Goal: Task Accomplishment & Management: Use online tool/utility

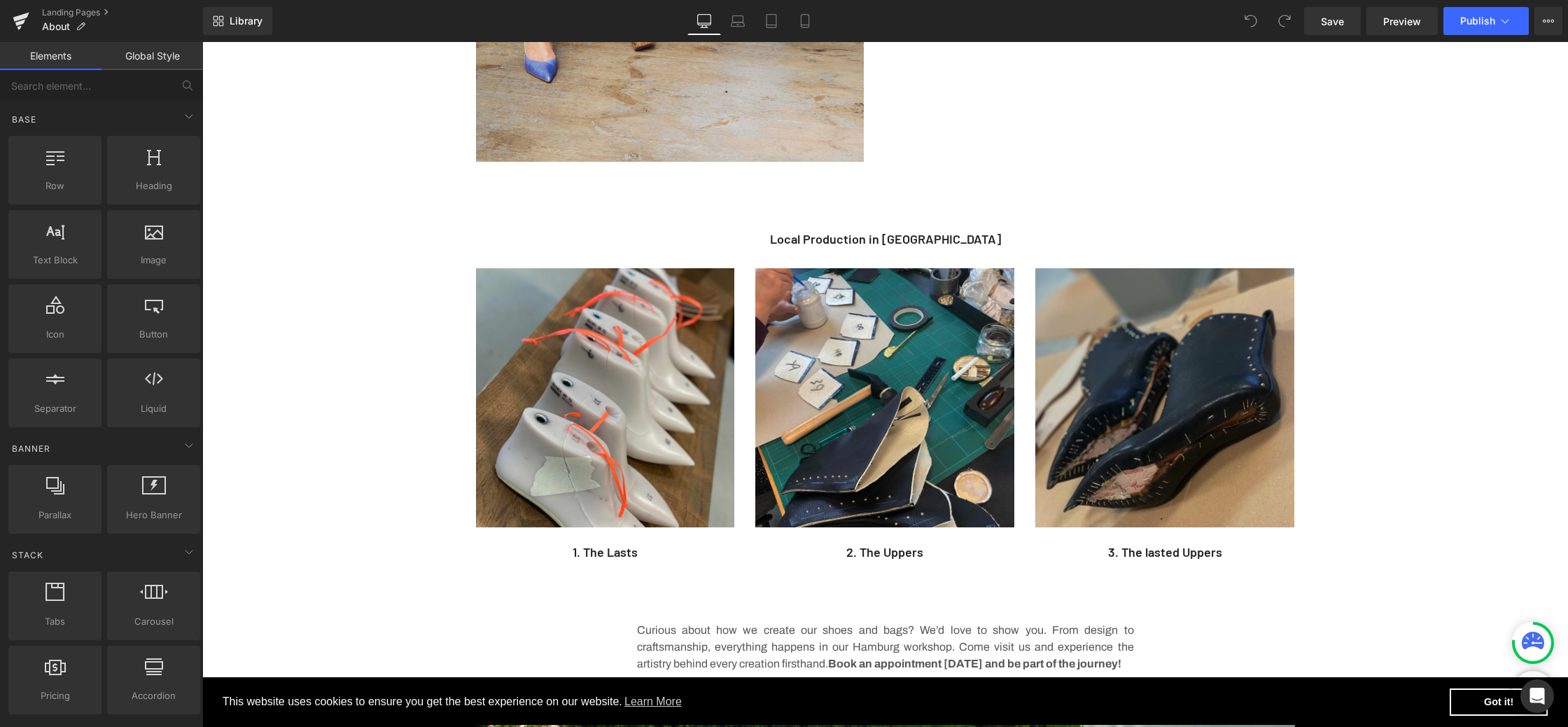
scroll to position [1588, 0]
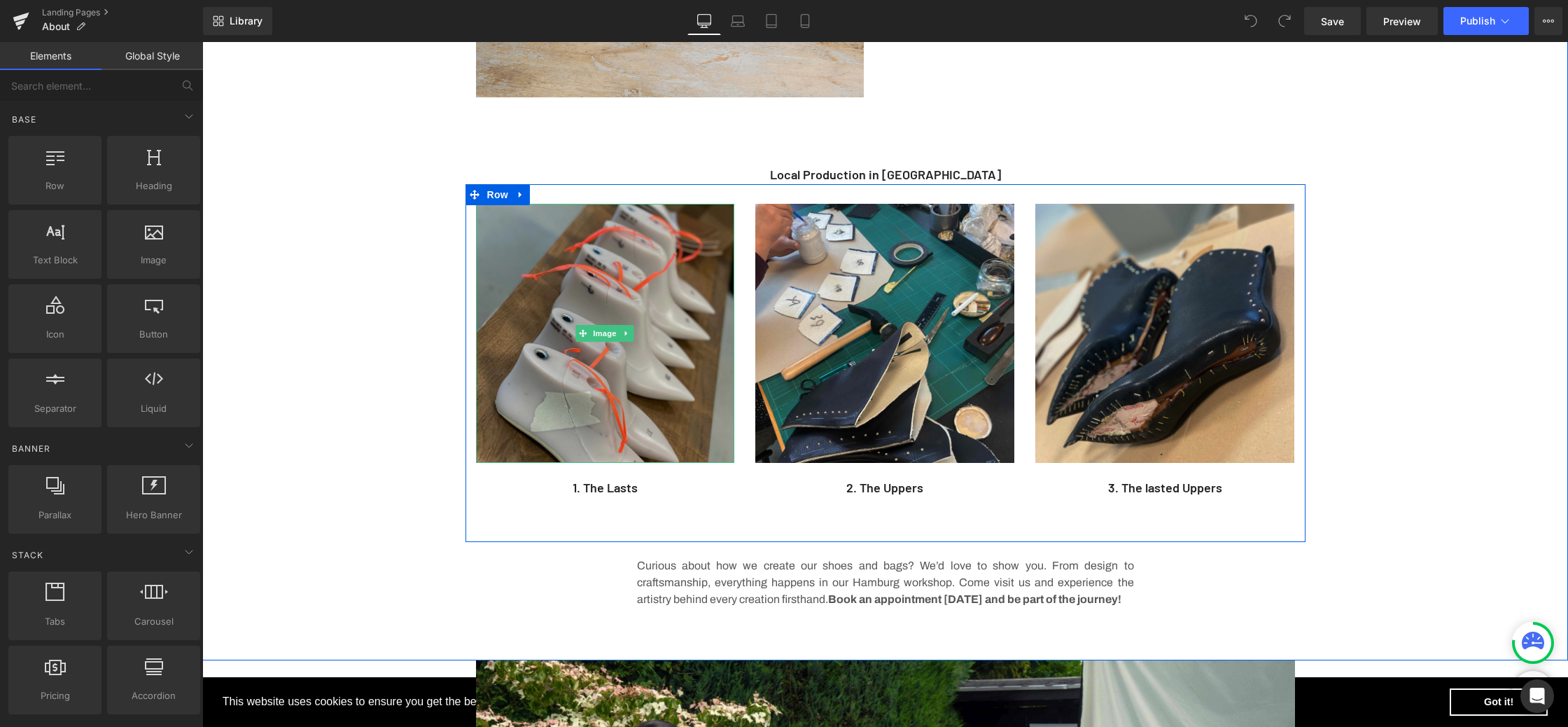
click at [550, 301] on img at bounding box center [605, 333] width 259 height 259
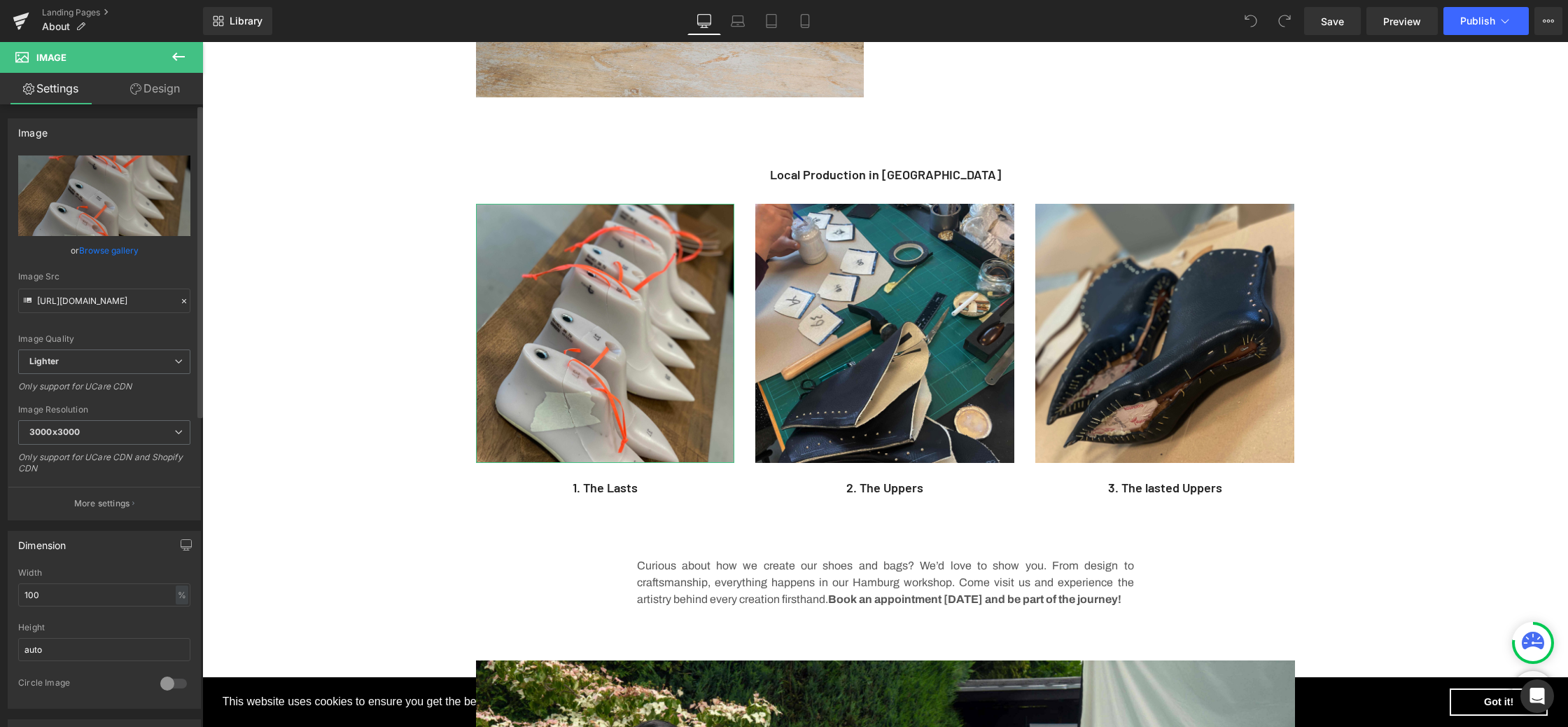
click at [109, 251] on link "Browse gallery" at bounding box center [109, 250] width 60 height 24
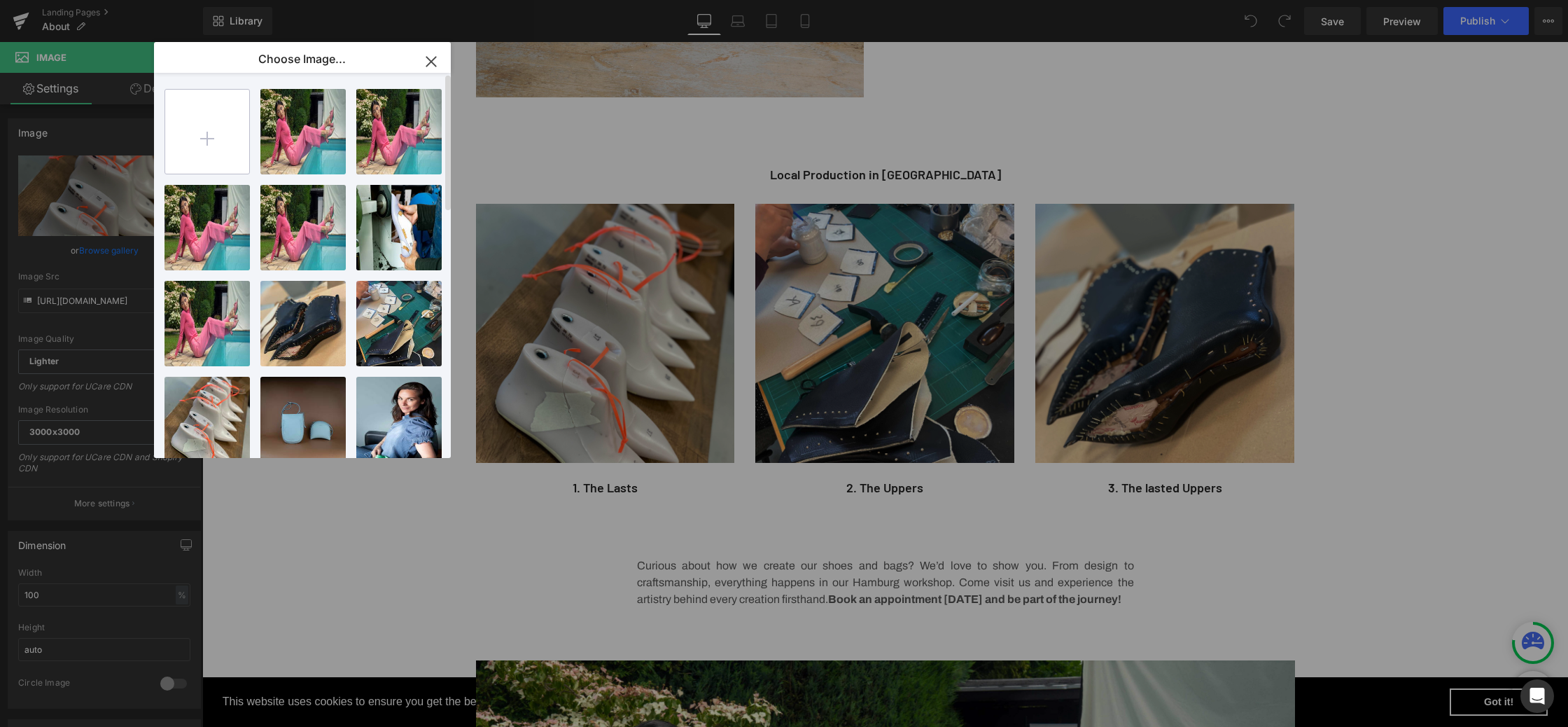
click at [195, 139] on input "file" at bounding box center [207, 131] width 84 height 84
type input "C:\fakepath\Web_Leisten_3000_SW.jpg"
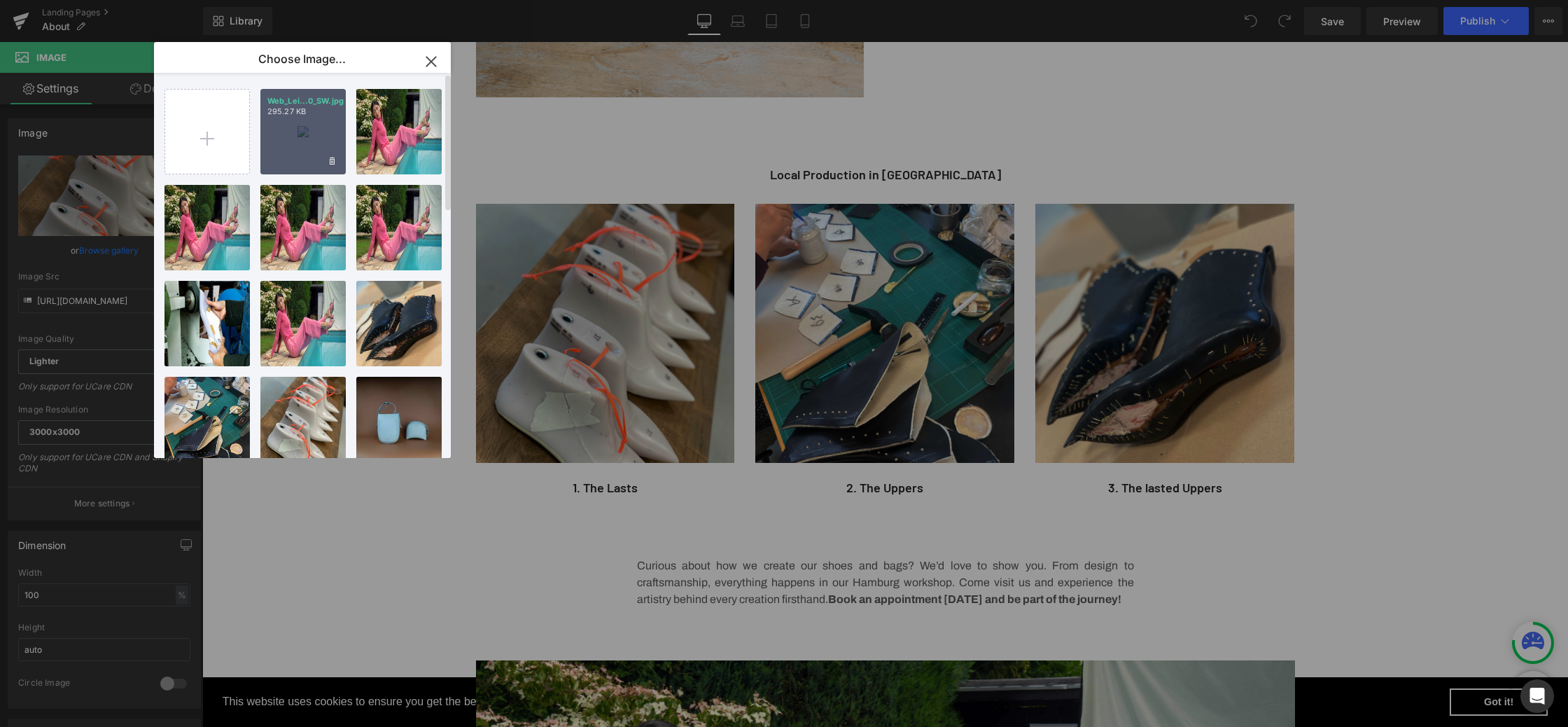
click at [296, 153] on div "Web_Lei...0_SW.jpg 295.27 KB" at bounding box center [302, 131] width 86 height 86
type input "https://ucarecdn.com/cddadc9b-2c17-455b-a277-66d7dd47a28c/-/format/auto/-/previ…"
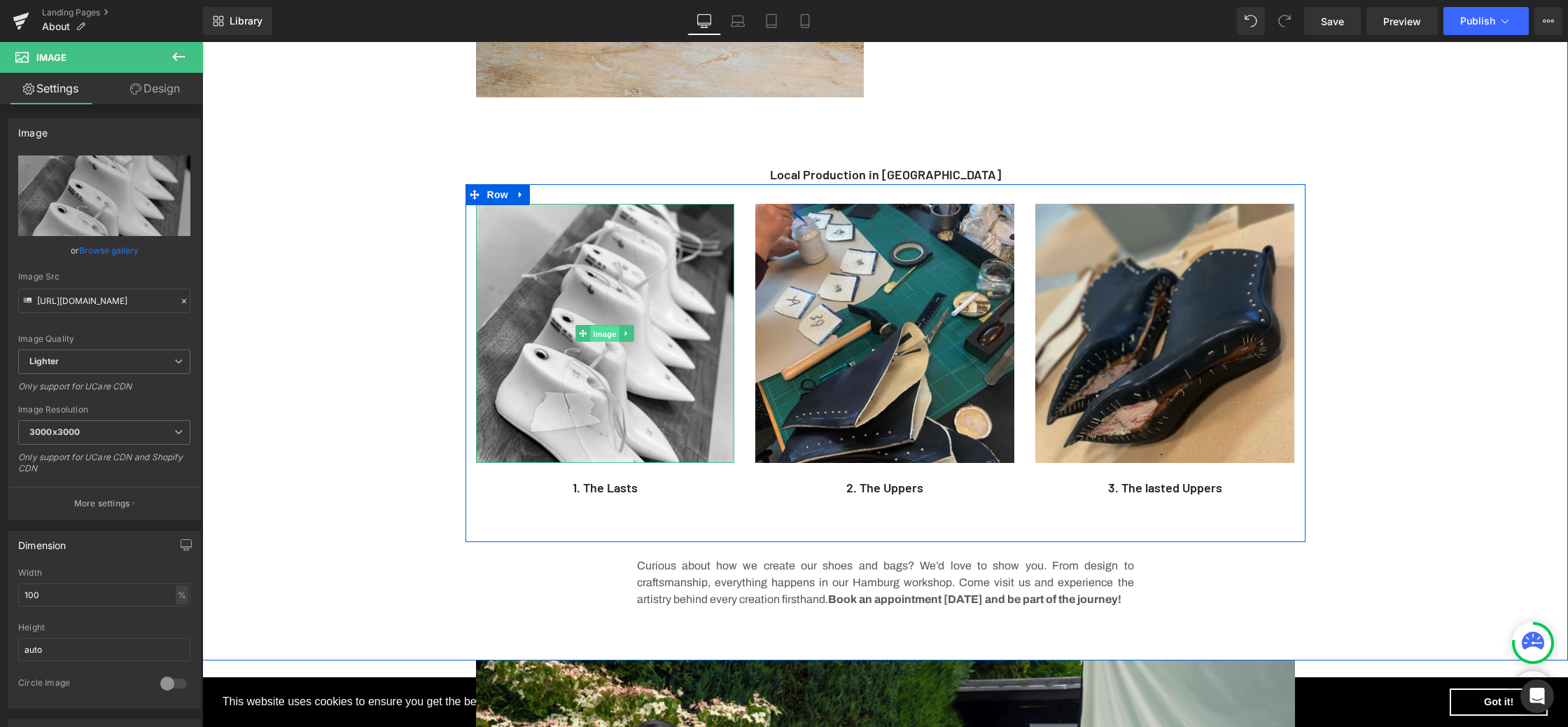
click at [597, 330] on span "Image" at bounding box center [605, 334] width 30 height 17
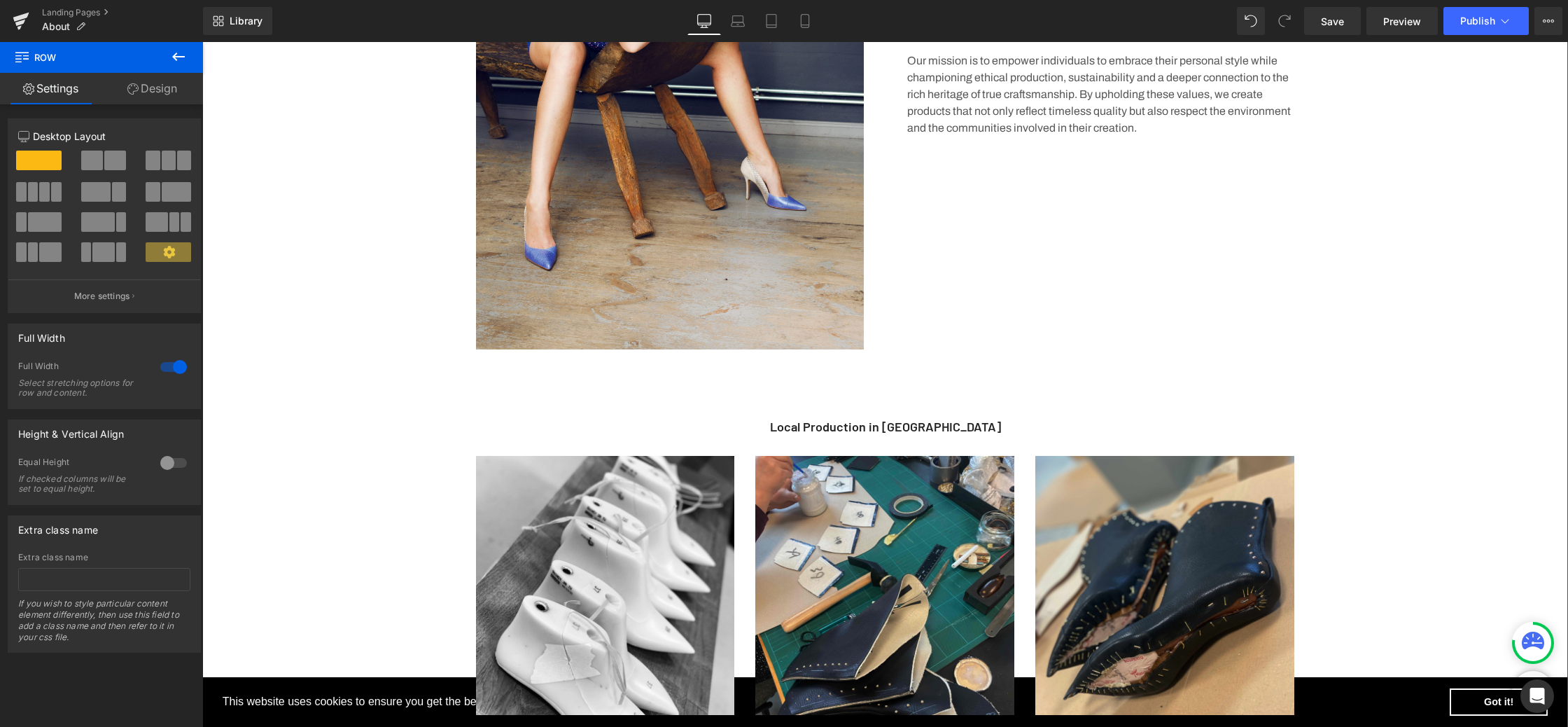
scroll to position [1577, 0]
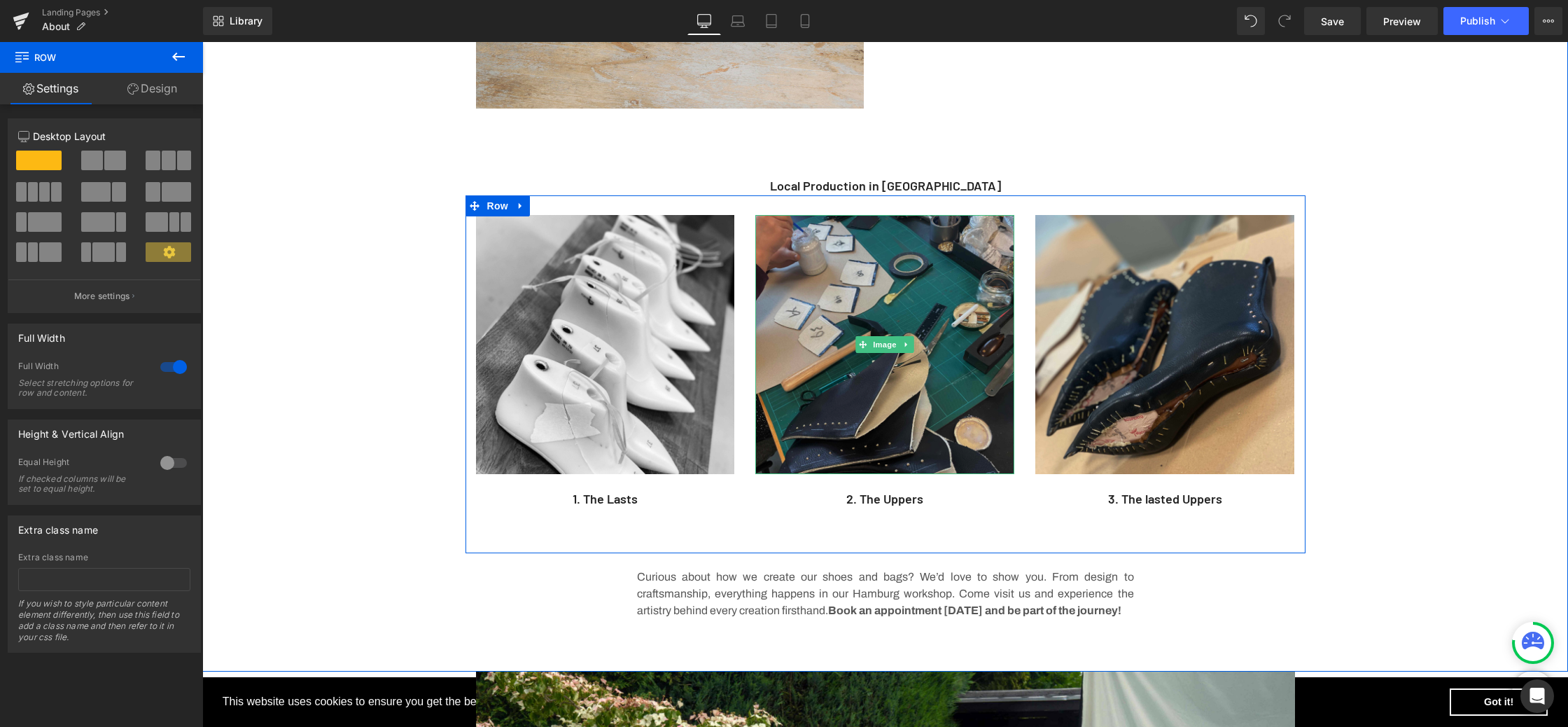
click at [921, 332] on img at bounding box center [885, 344] width 259 height 259
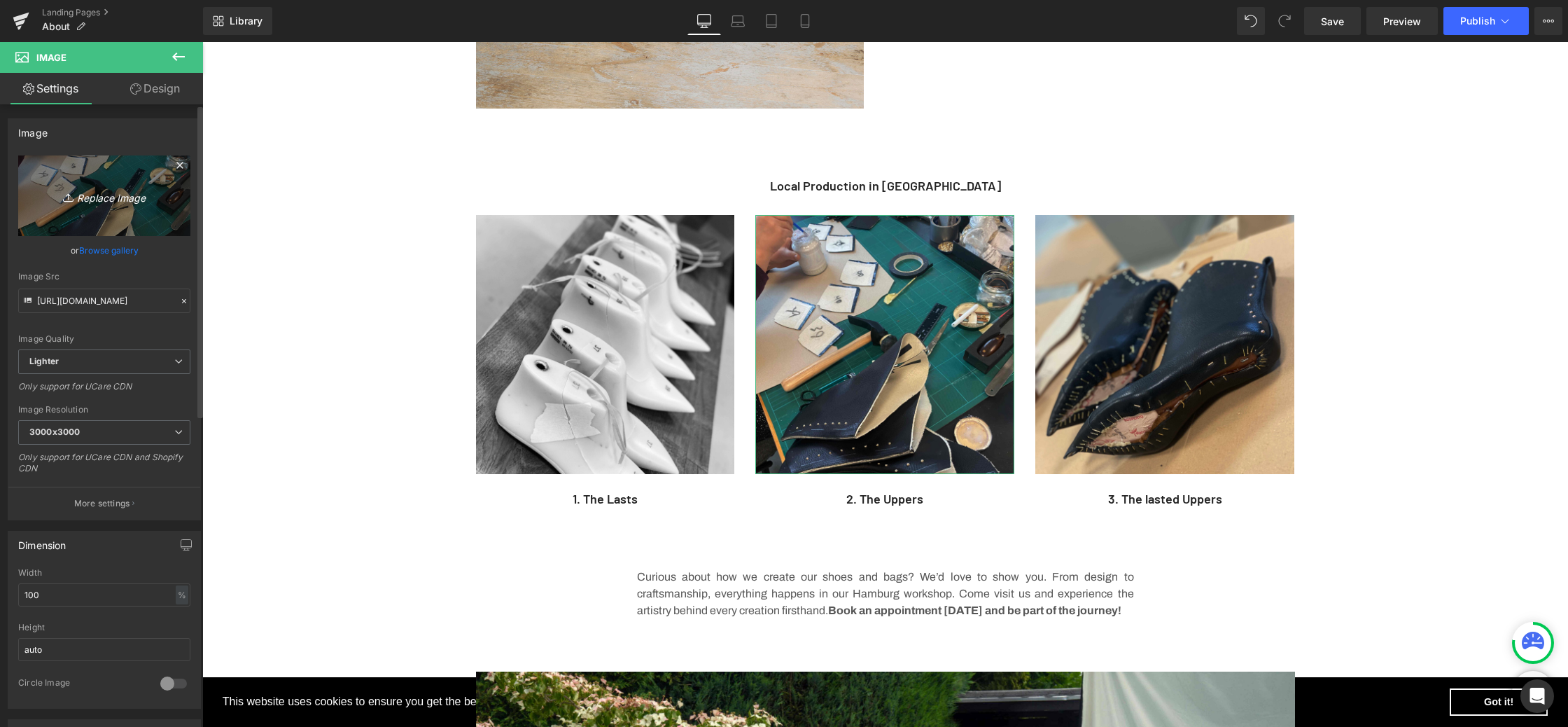
click at [104, 198] on icon "Replace Image" at bounding box center [104, 195] width 112 height 17
type input "C:\fakepath\Web_QuincySchaft_3000_SW.jpg"
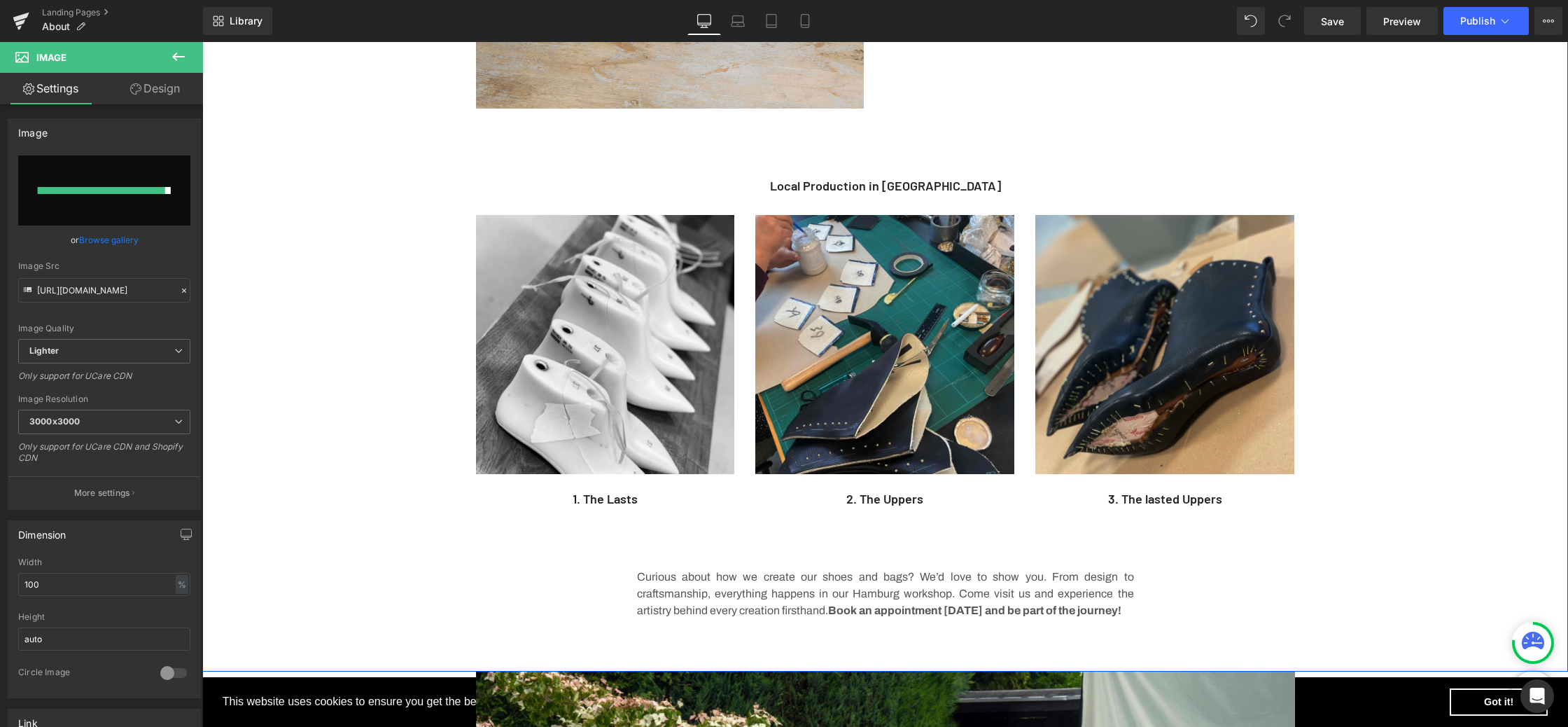
type input "https://ucarecdn.com/c762c6be-9e10-48fa-9888-e3d78a7d1e57/-/format/auto/-/previ…"
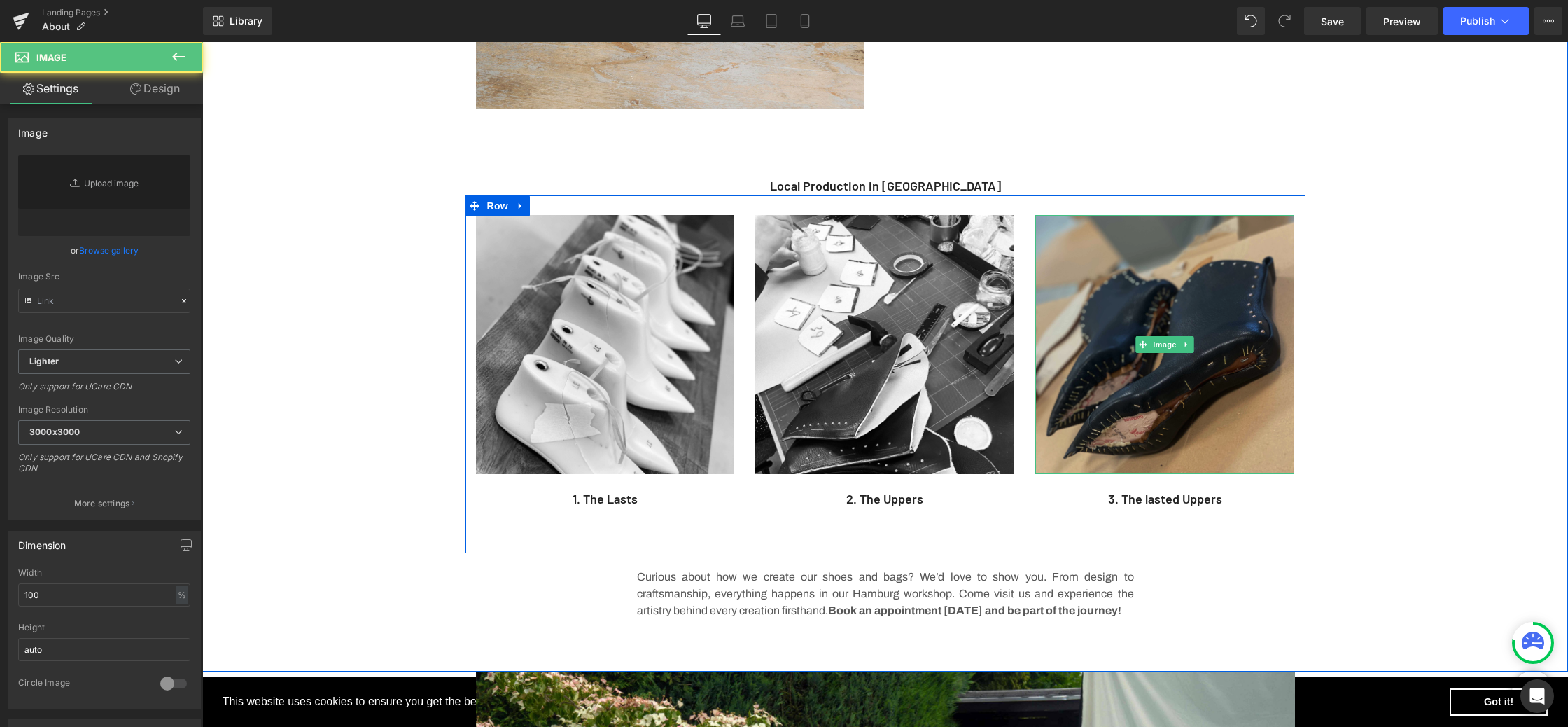
type input "https://ucarecdn.com/91c9df58-a01d-4673-a82c-2ee724361880/-/format/auto/-/previ…"
click at [1157, 275] on img at bounding box center [1164, 344] width 259 height 259
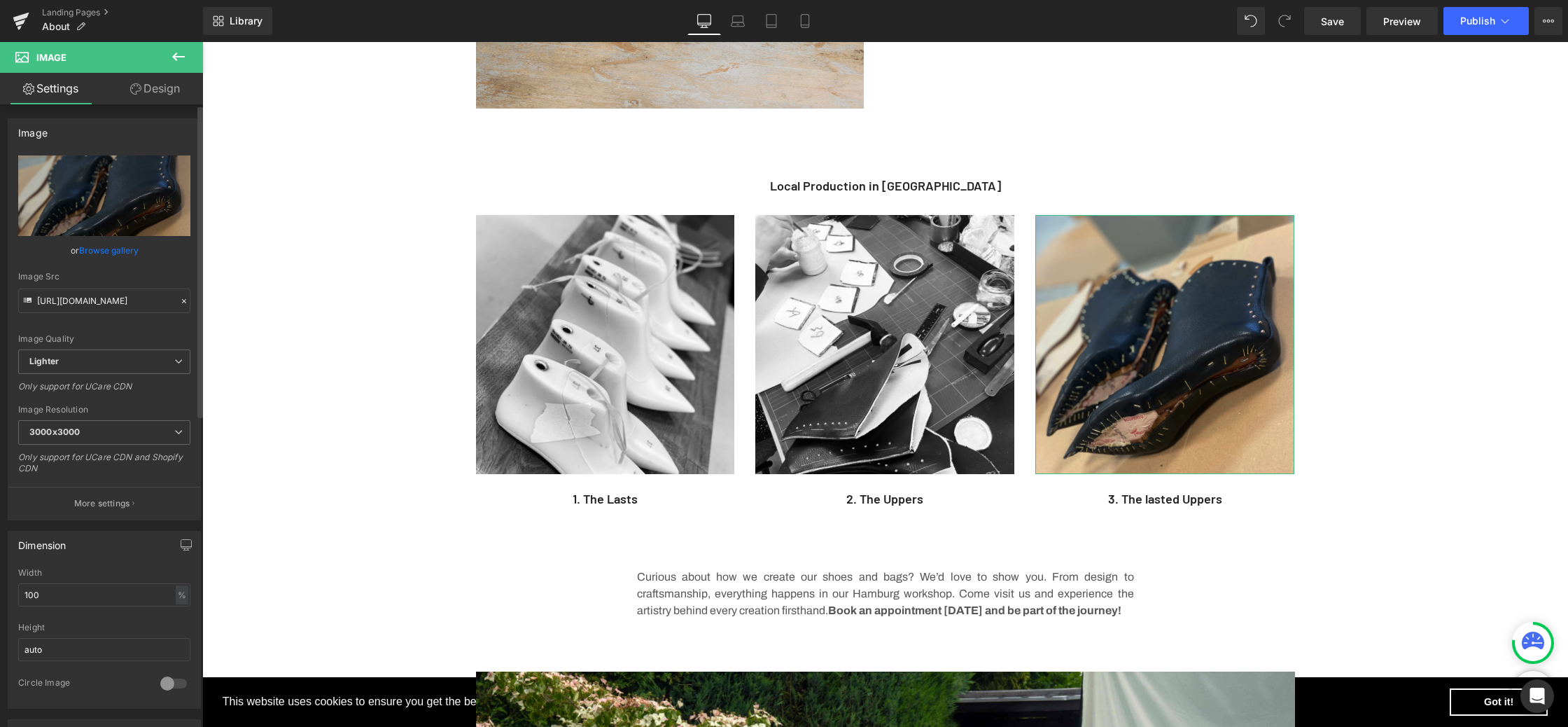
click at [120, 249] on link "Browse gallery" at bounding box center [109, 250] width 60 height 24
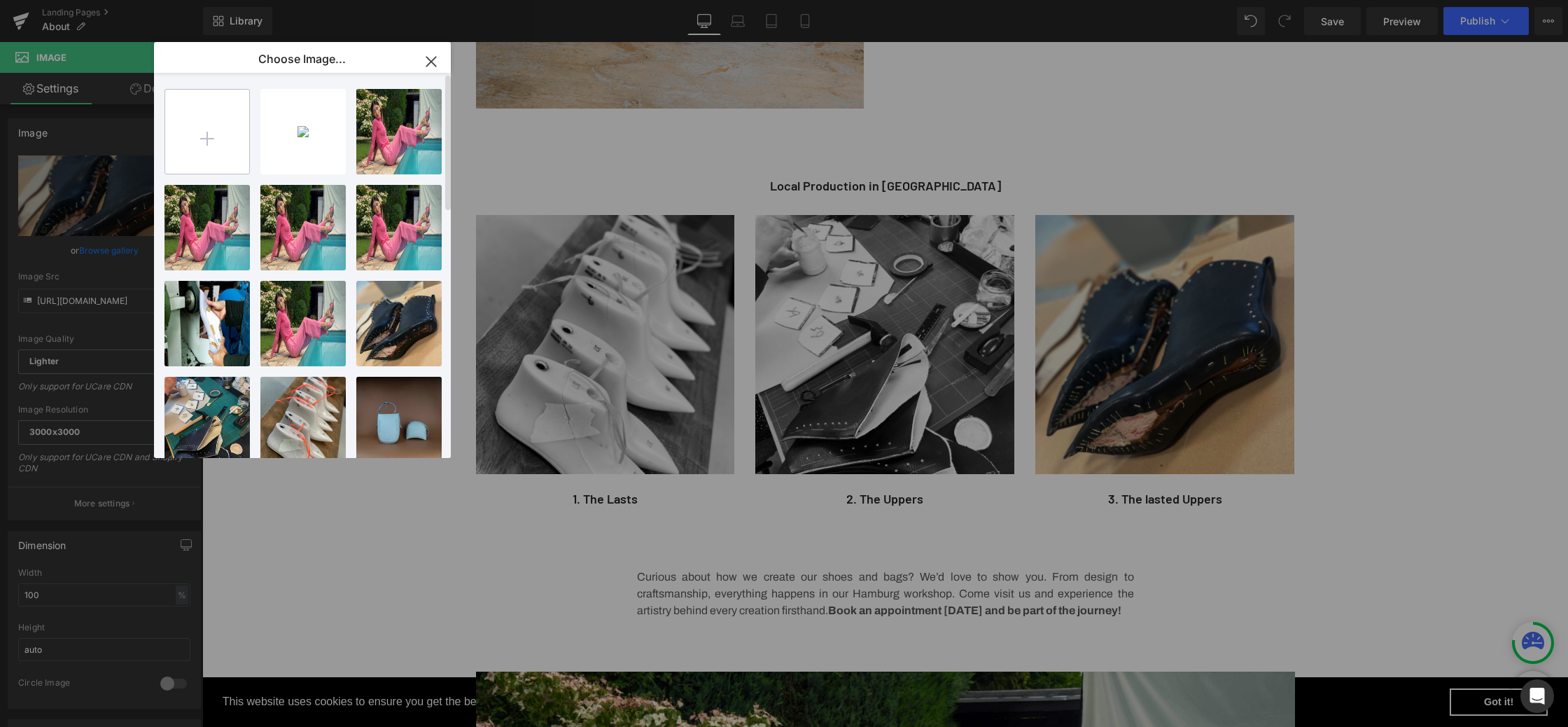
click at [204, 138] on input "file" at bounding box center [207, 131] width 84 height 84
type input "C:\fakepath\Web_Quincy_3000_SW.jpg"
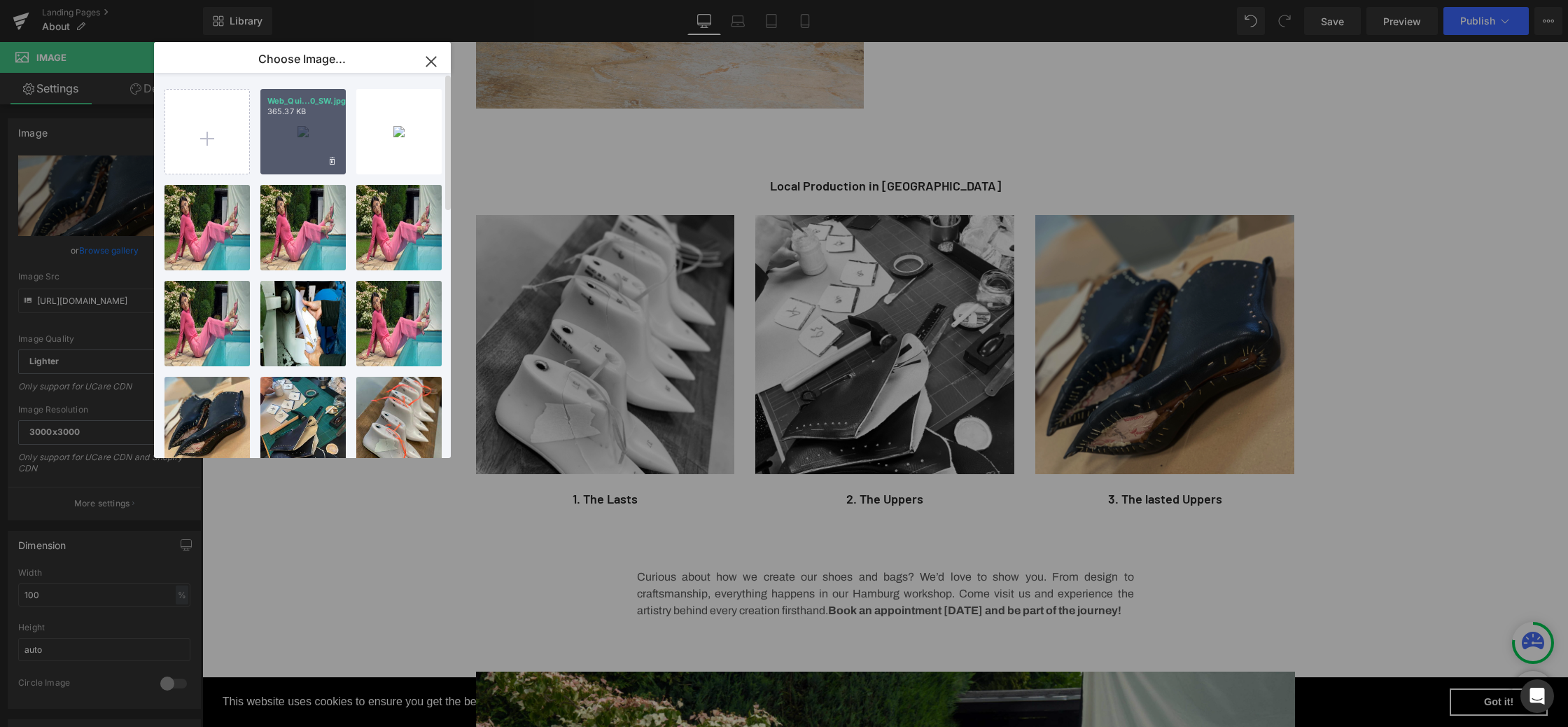
click at [301, 137] on div "Web_Qui...0_SW.jpg 365.37 KB" at bounding box center [302, 131] width 86 height 86
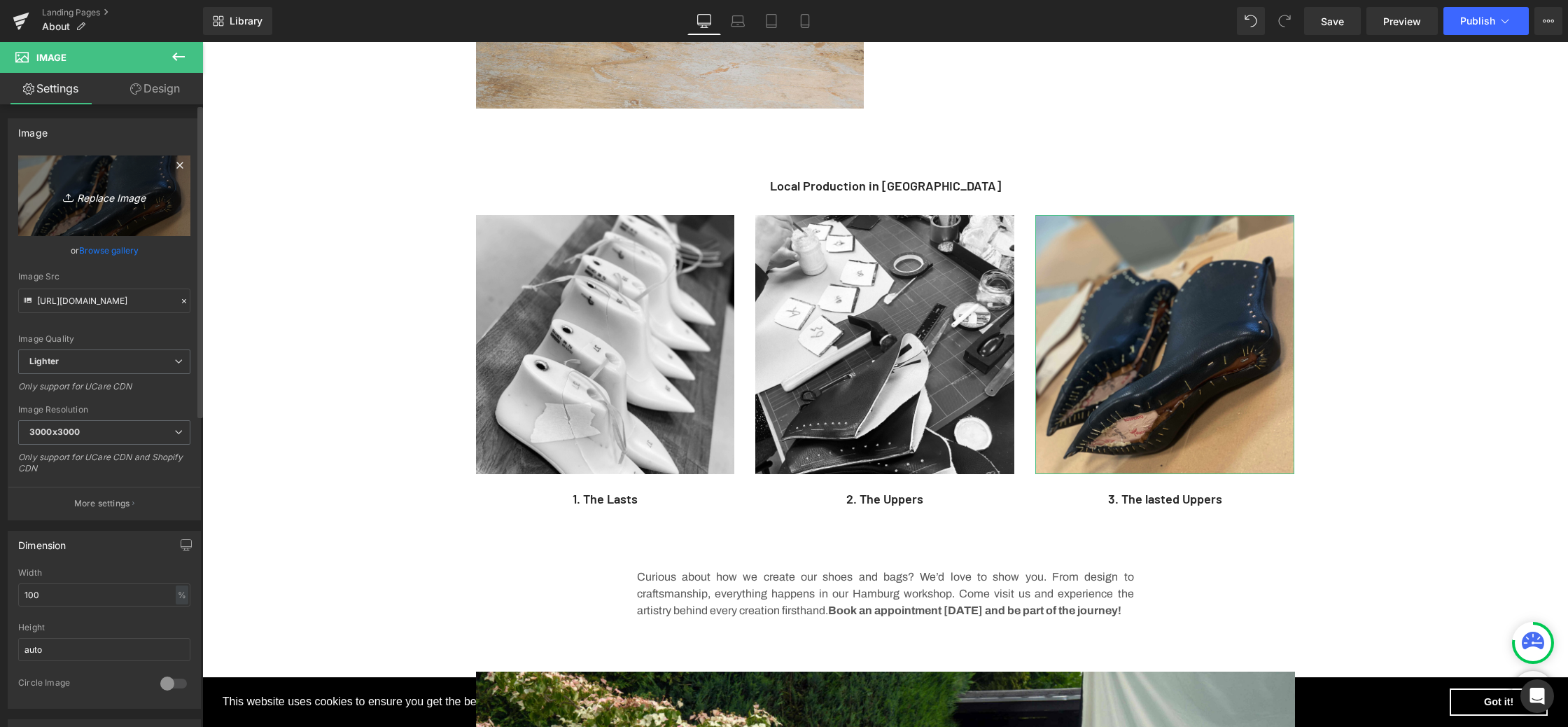
click at [130, 195] on icon "Replace Image" at bounding box center [104, 195] width 112 height 17
type input "C:\fakepath\Web_Quincy_3000_SW.jpg"
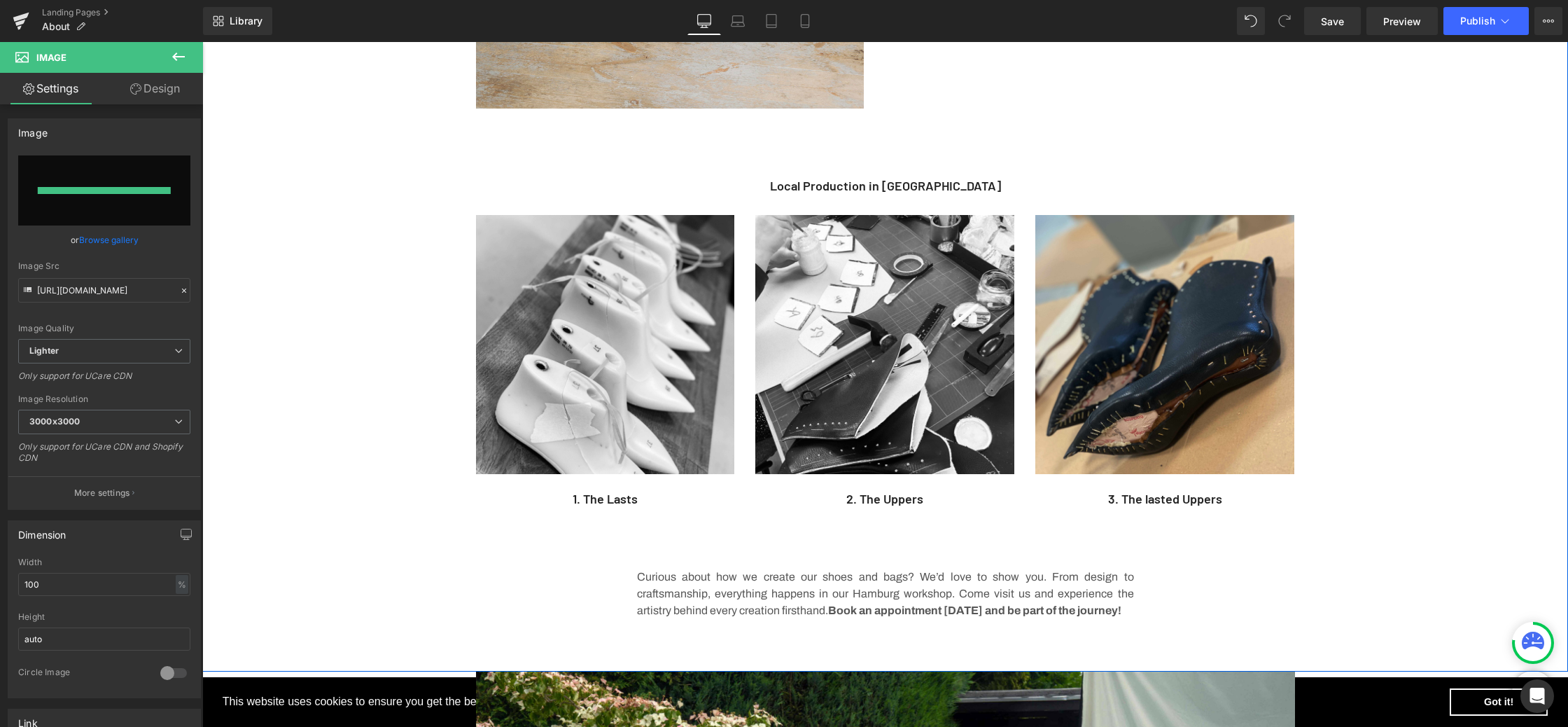
type input "https://ucarecdn.com/985997cb-a4f6-478b-bddc-712684656c79/-/format/auto/-/previ…"
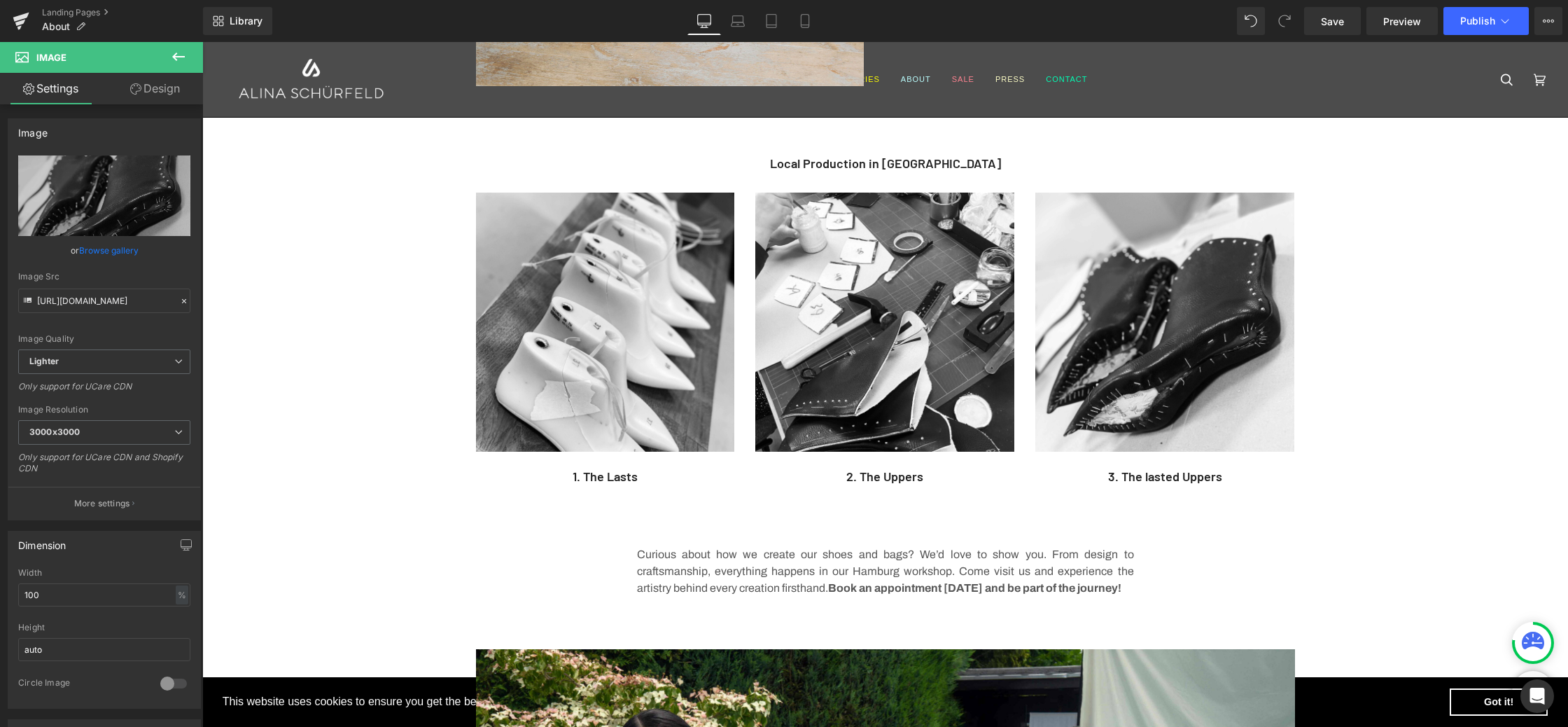
scroll to position [1456, 0]
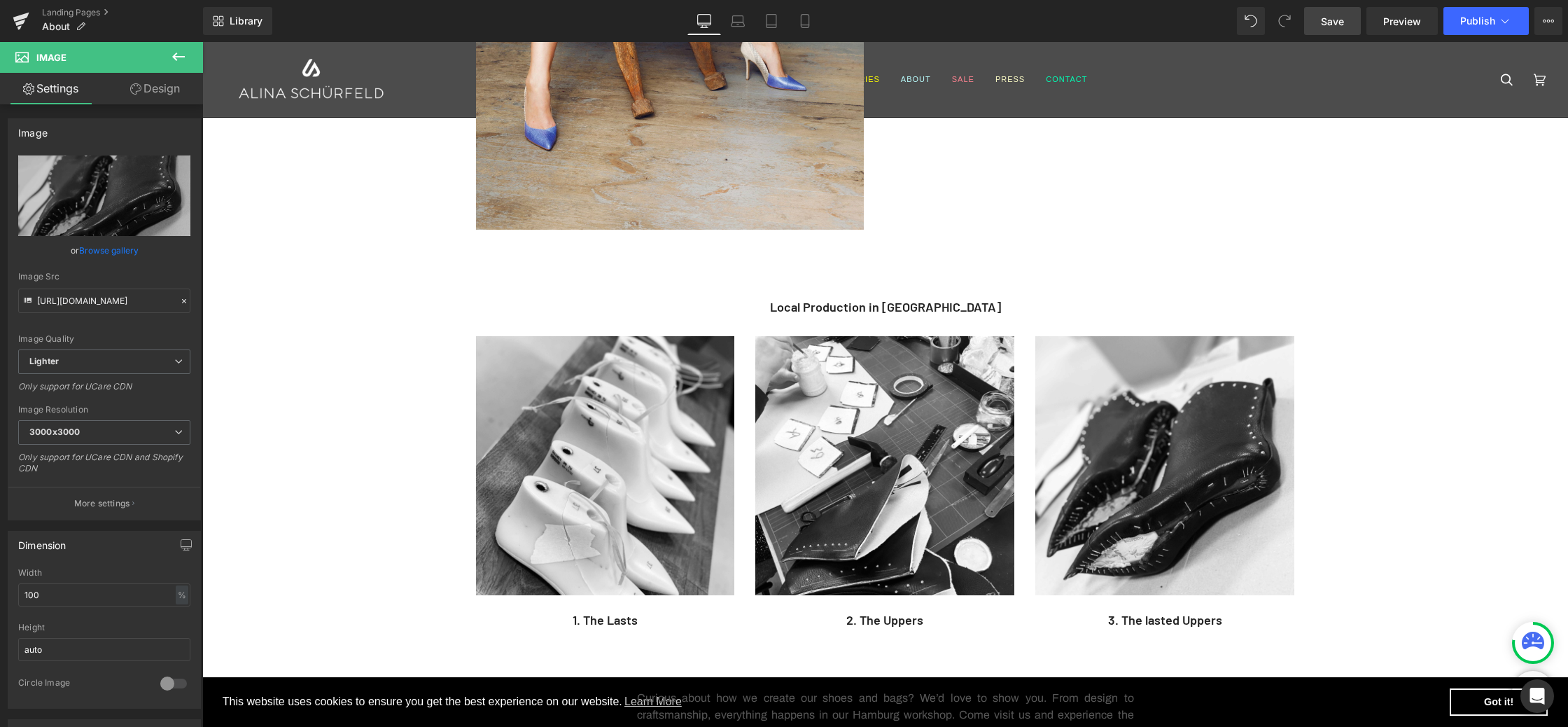
click at [1338, 17] on span "Save" at bounding box center [1332, 22] width 23 height 14
click at [1490, 26] on span "Publish" at bounding box center [1477, 21] width 35 height 11
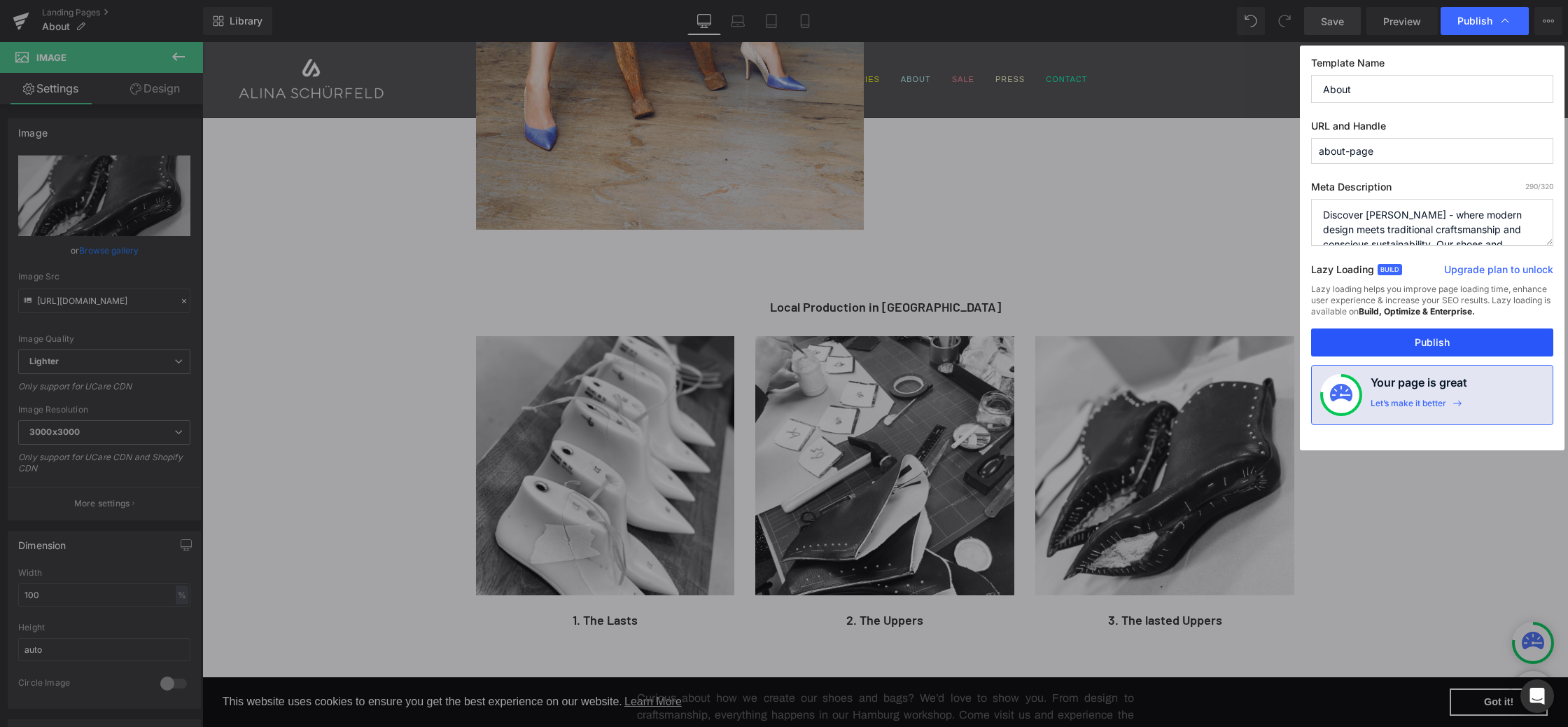
click at [1420, 342] on button "Publish" at bounding box center [1432, 342] width 242 height 28
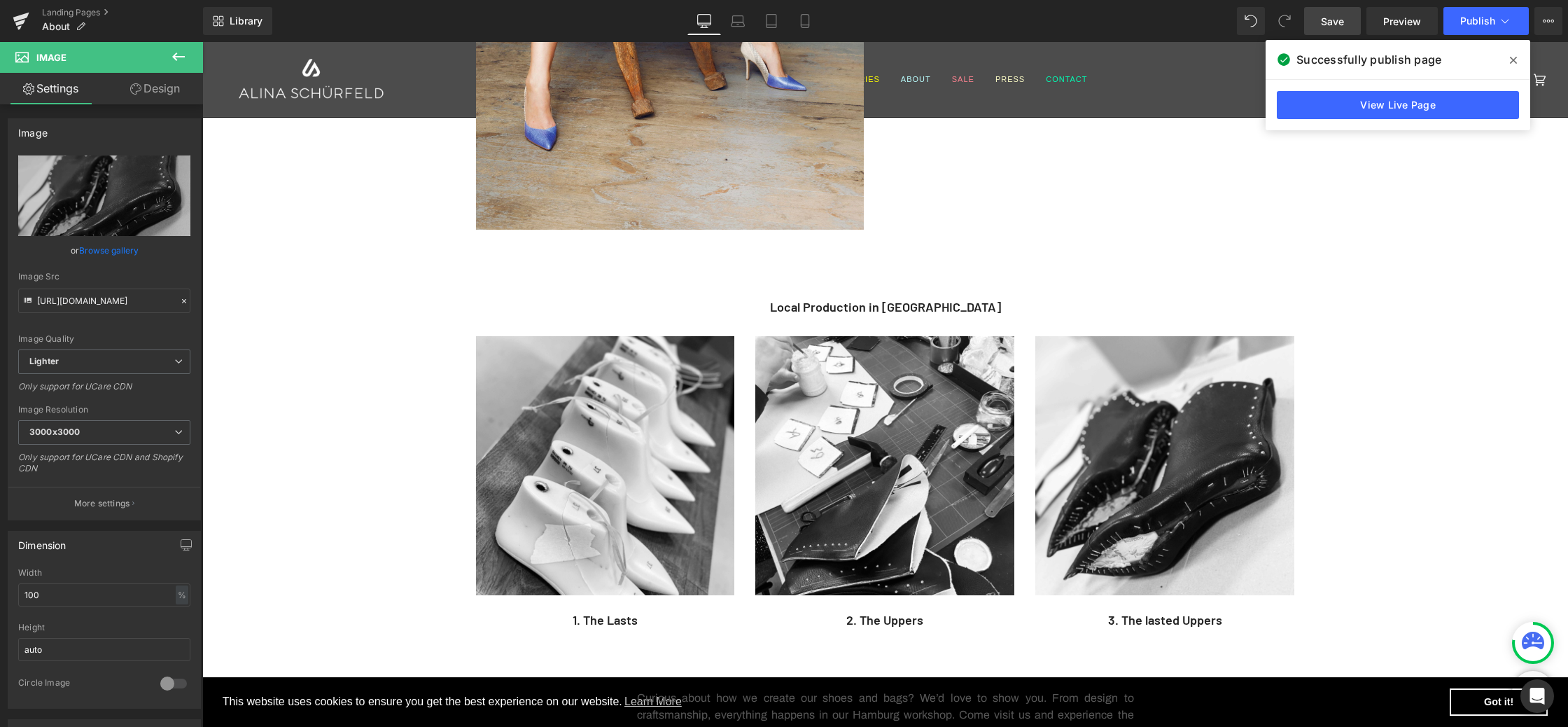
click at [1512, 61] on icon at bounding box center [1513, 61] width 7 height 7
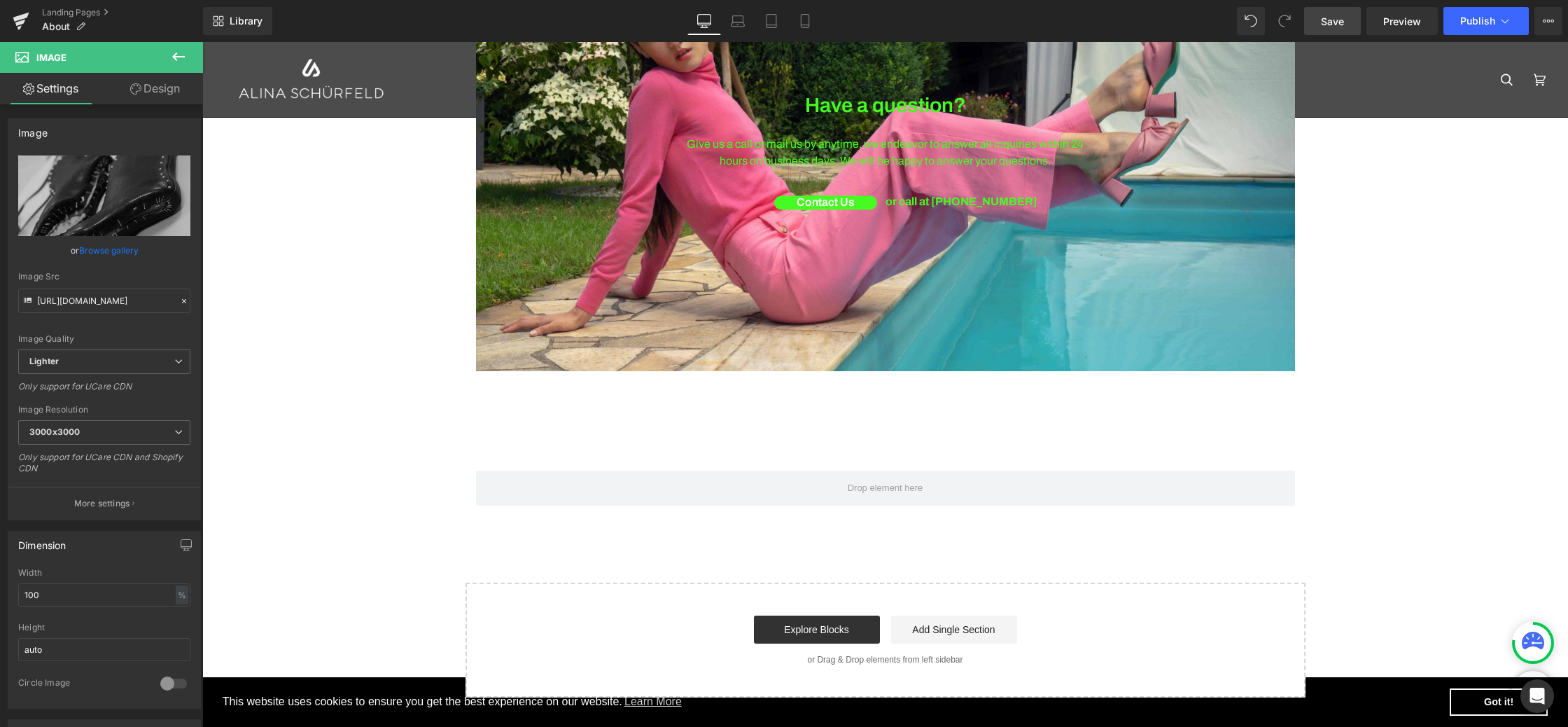
scroll to position [2335, 0]
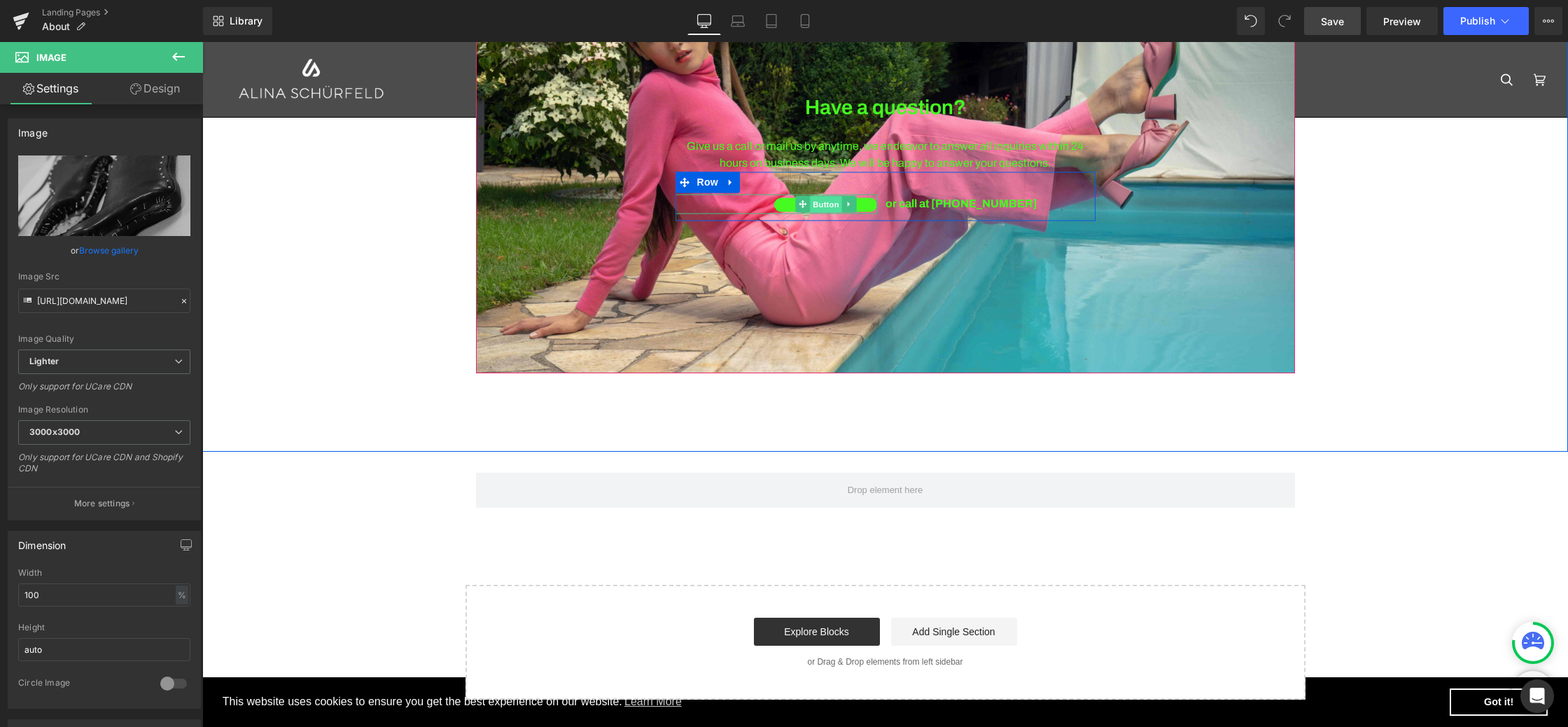
click at [812, 207] on span "Button" at bounding box center [826, 204] width 32 height 17
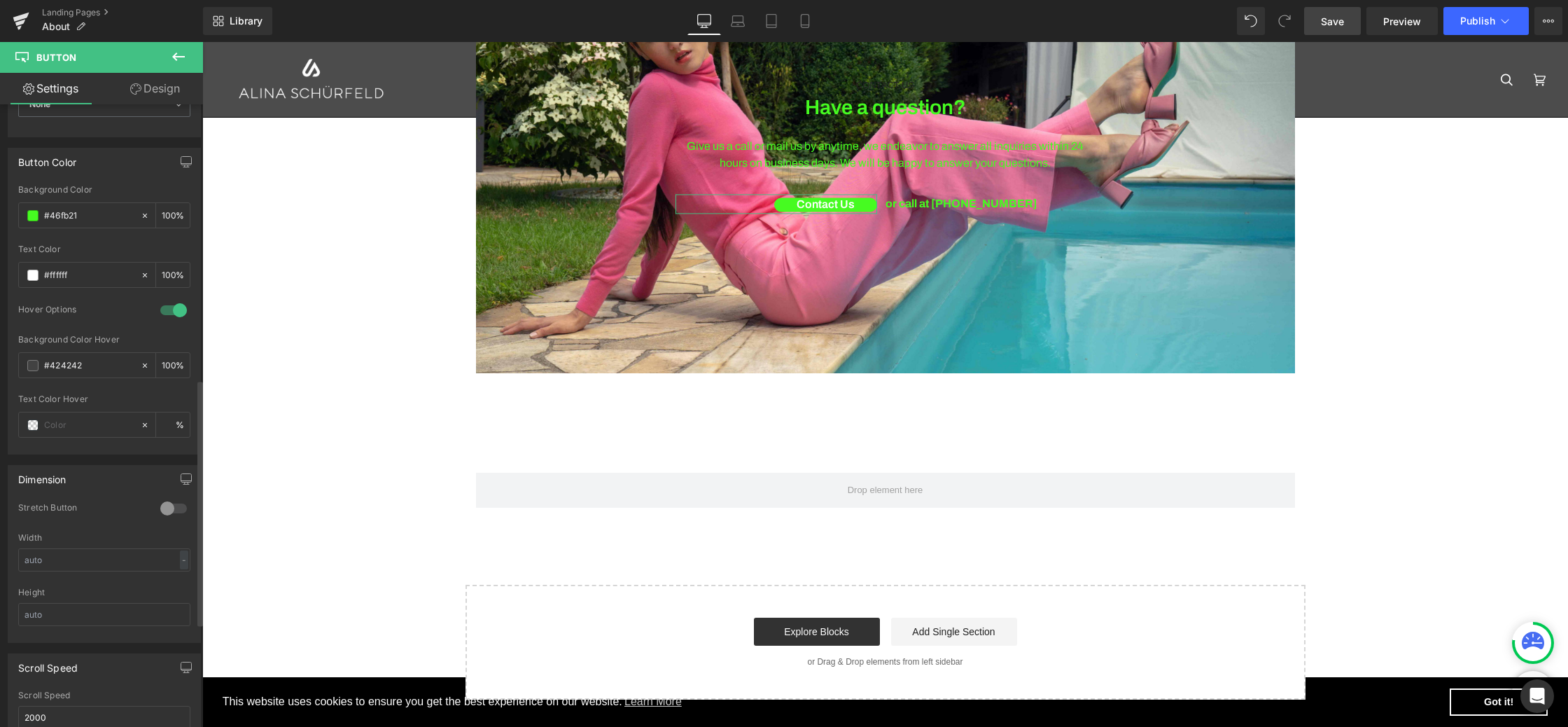
scroll to position [553, 0]
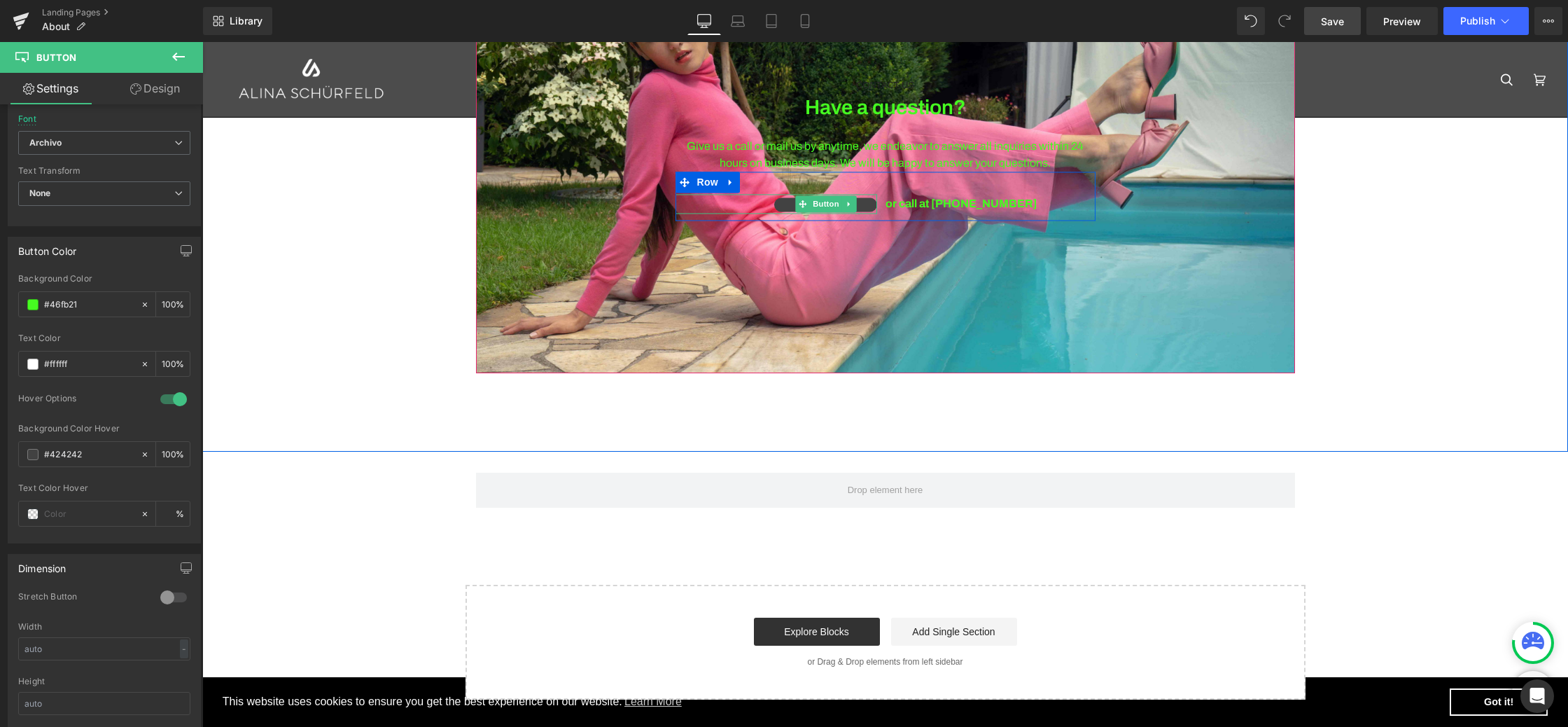
click at [781, 204] on link "Contact Us" at bounding box center [825, 205] width 103 height 14
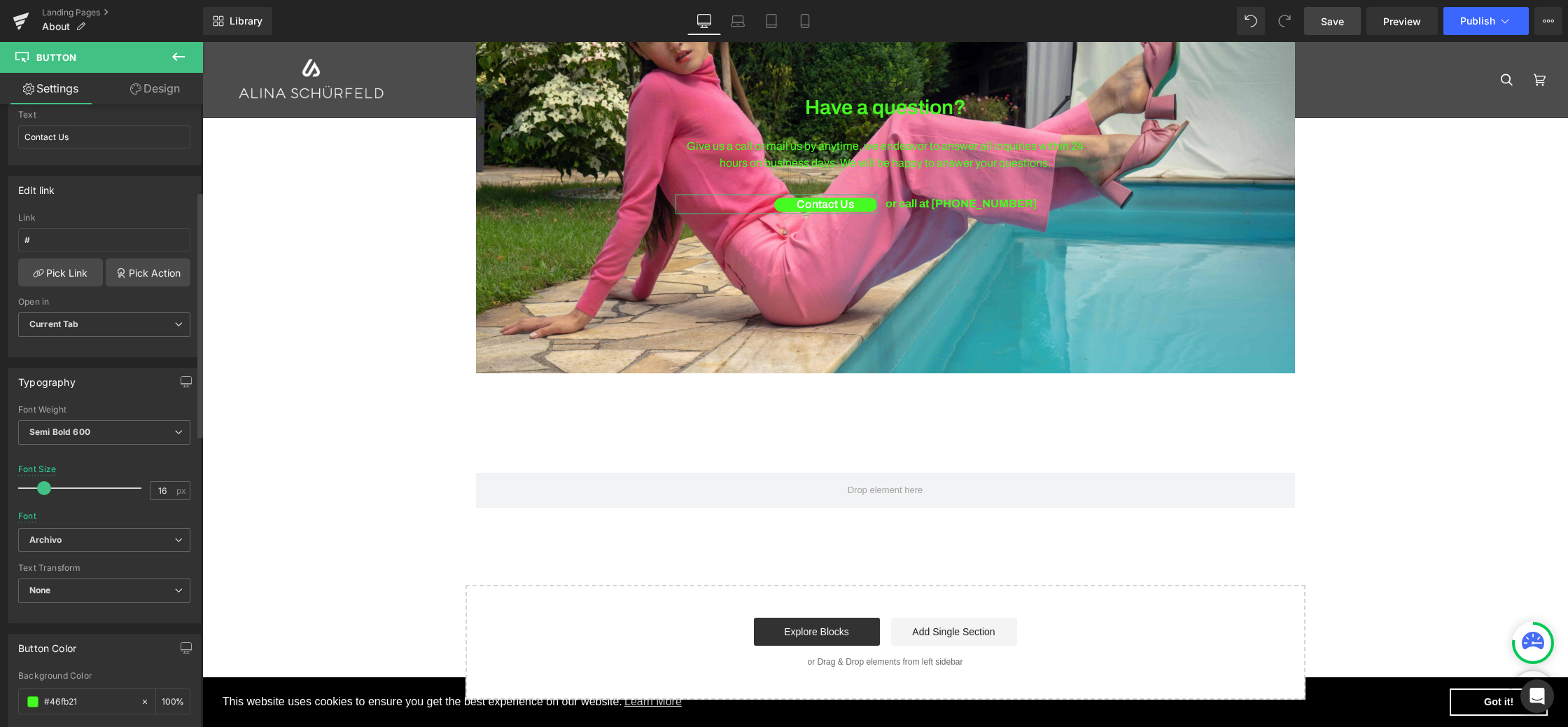
scroll to position [112, 0]
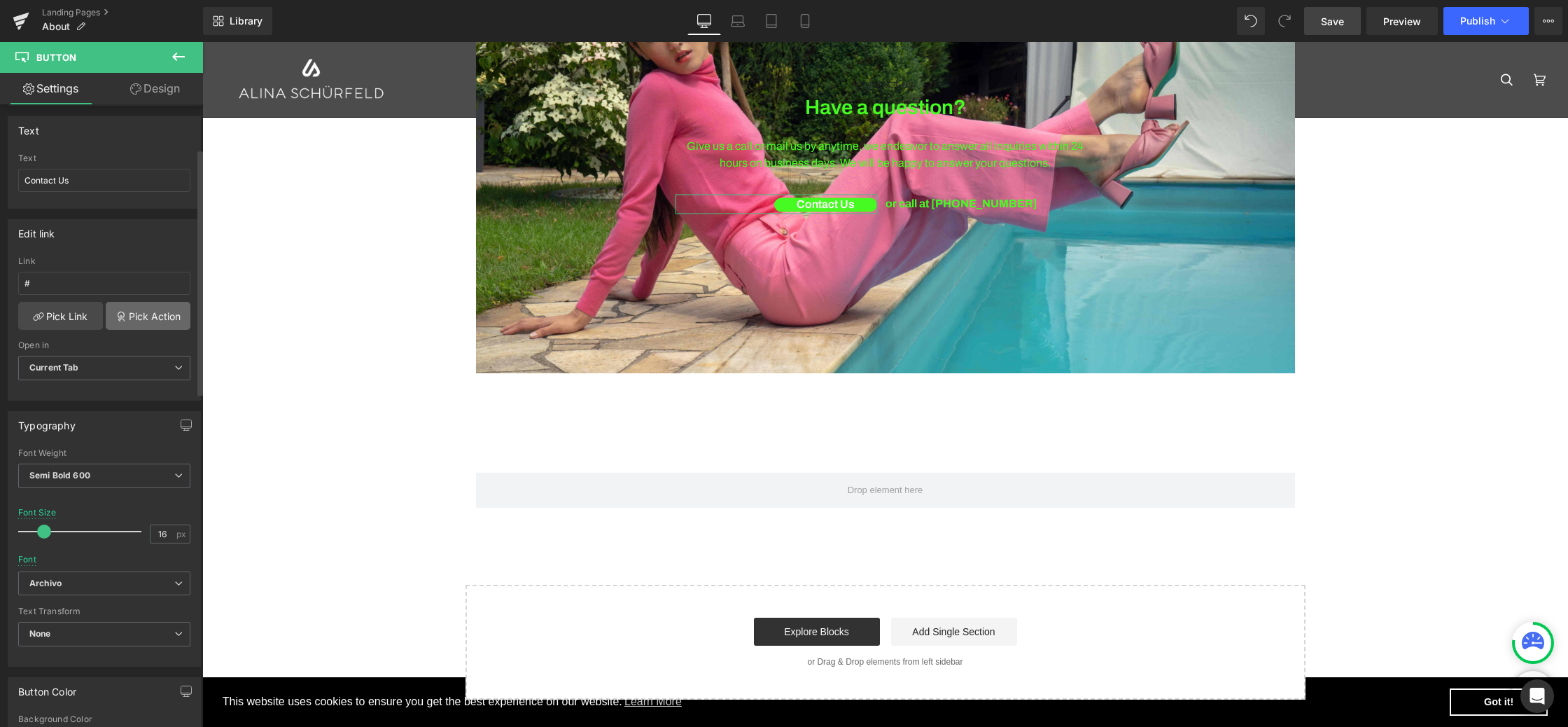
click at [156, 313] on link "Pick Action" at bounding box center [148, 315] width 85 height 28
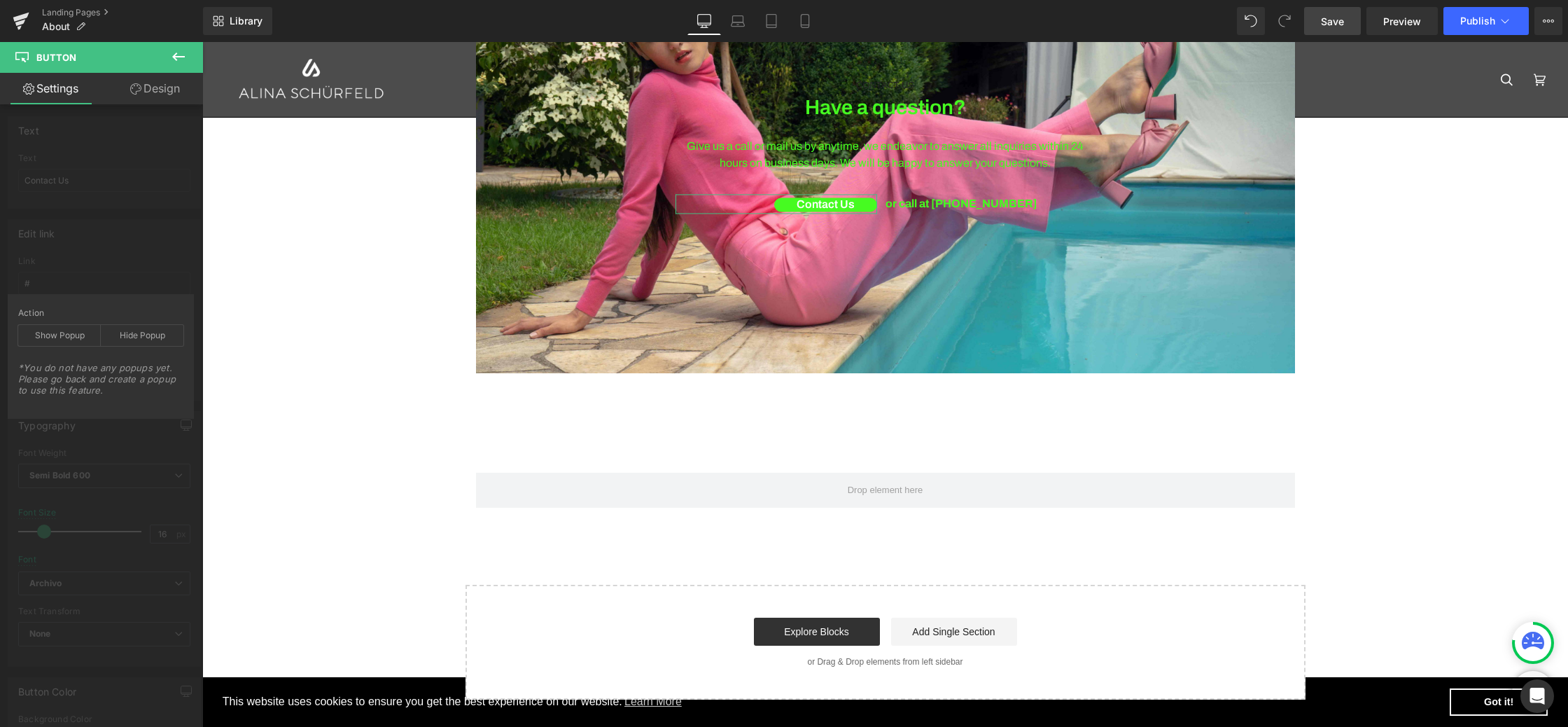
click at [140, 230] on div "Edit link # Link # Pick Link Pick Action Current Tab New Tab Open in Current Ta…" at bounding box center [105, 304] width 209 height 191
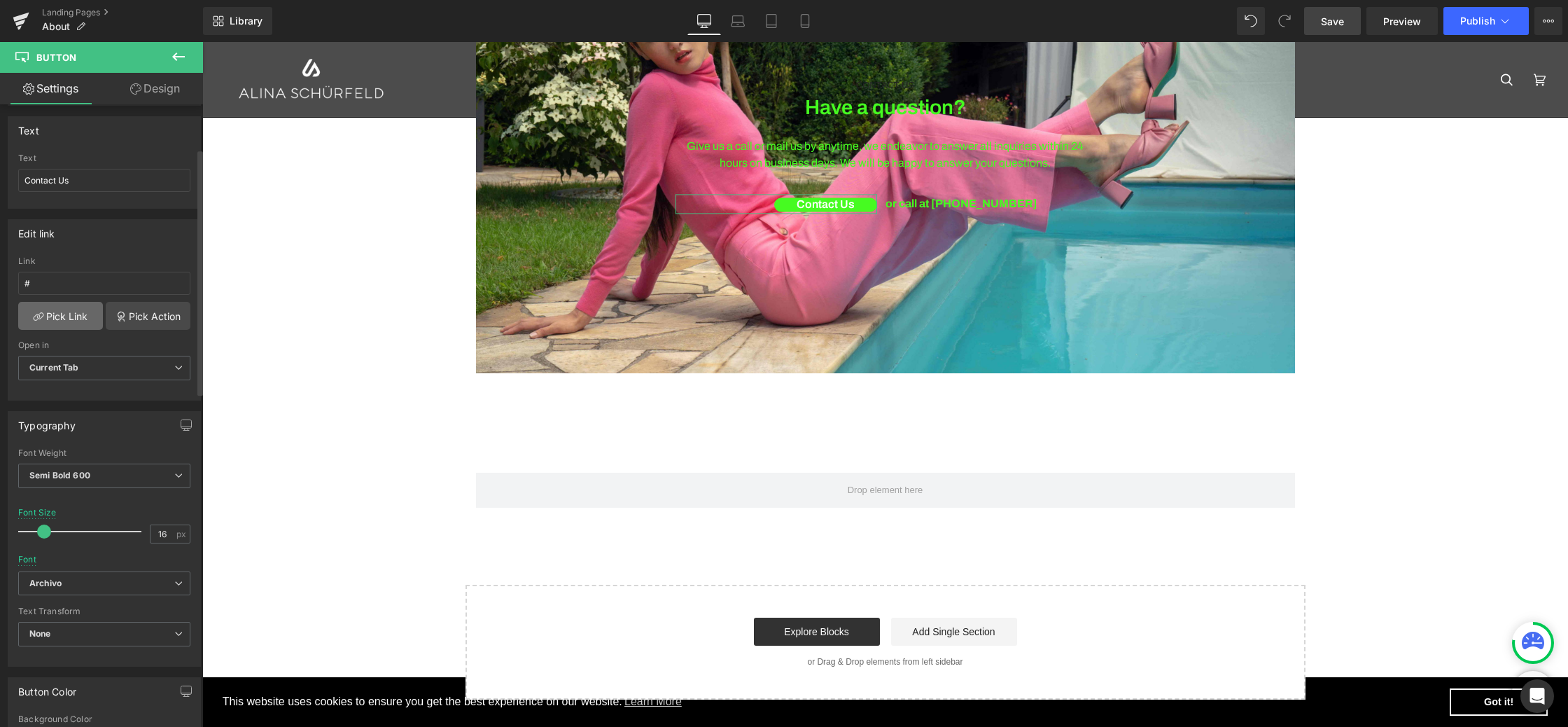
click at [73, 316] on link "Pick Link" at bounding box center [60, 315] width 85 height 28
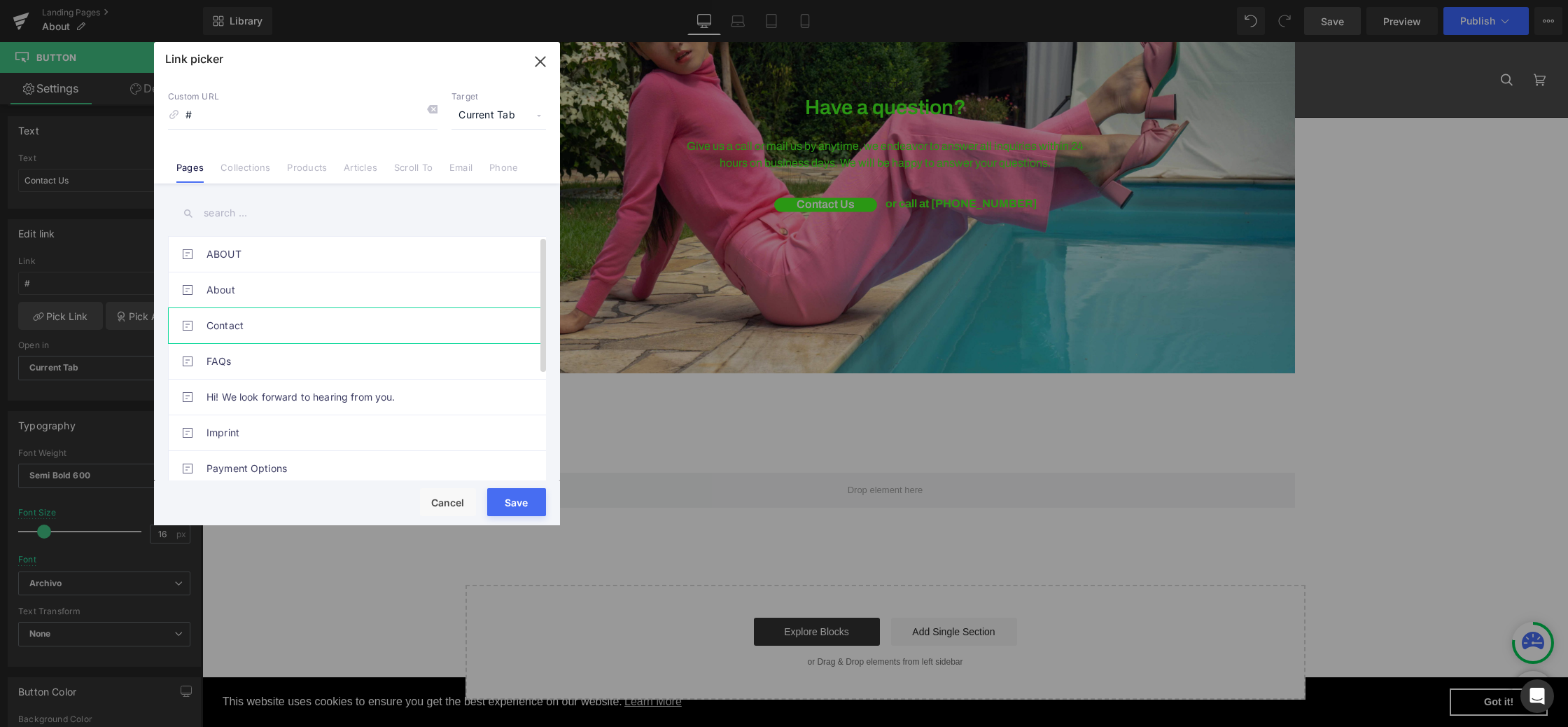
click at [224, 328] on link "Contact" at bounding box center [360, 325] width 308 height 35
type input "/pages/contact"
click at [517, 503] on button "Save" at bounding box center [516, 501] width 59 height 28
type input "/pages/contact"
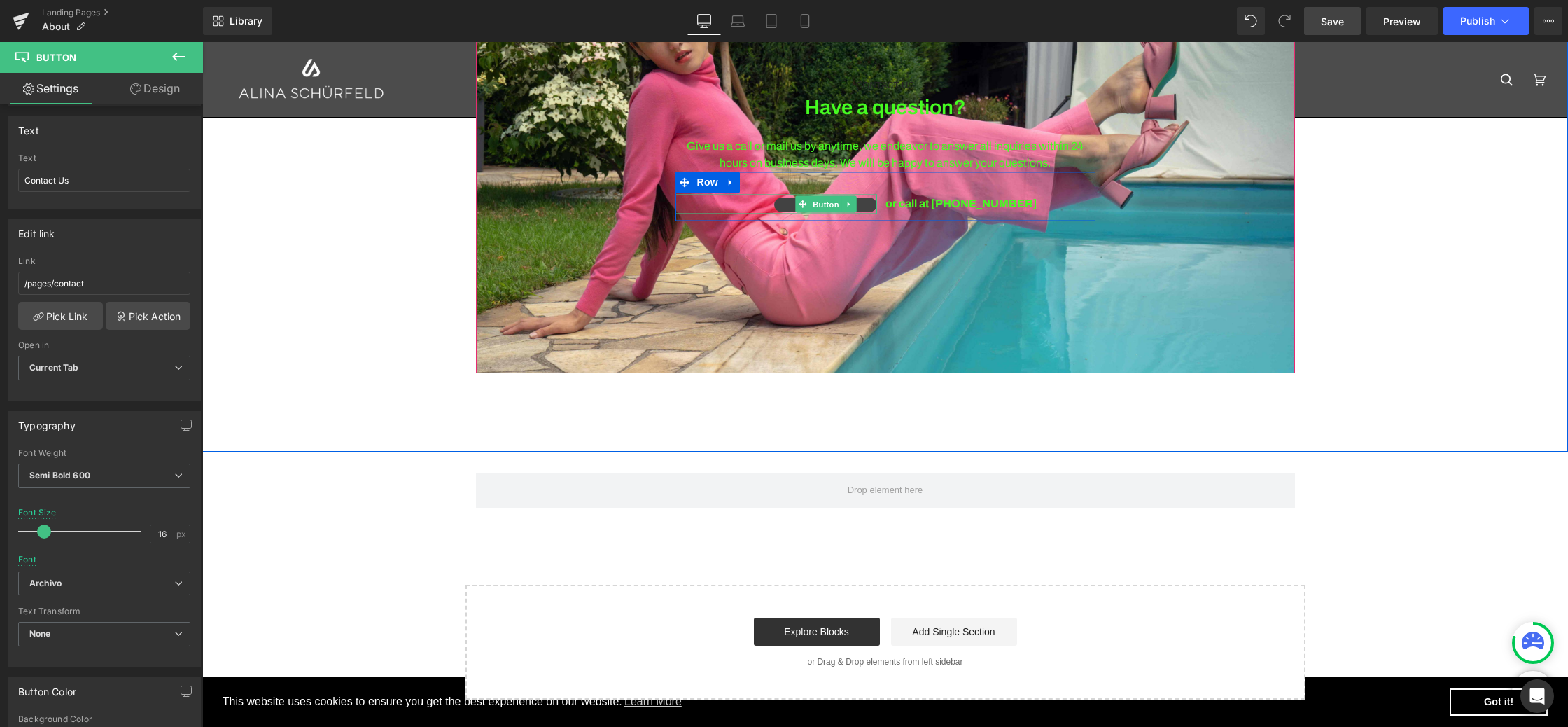
click at [828, 203] on span "Button" at bounding box center [826, 204] width 32 height 17
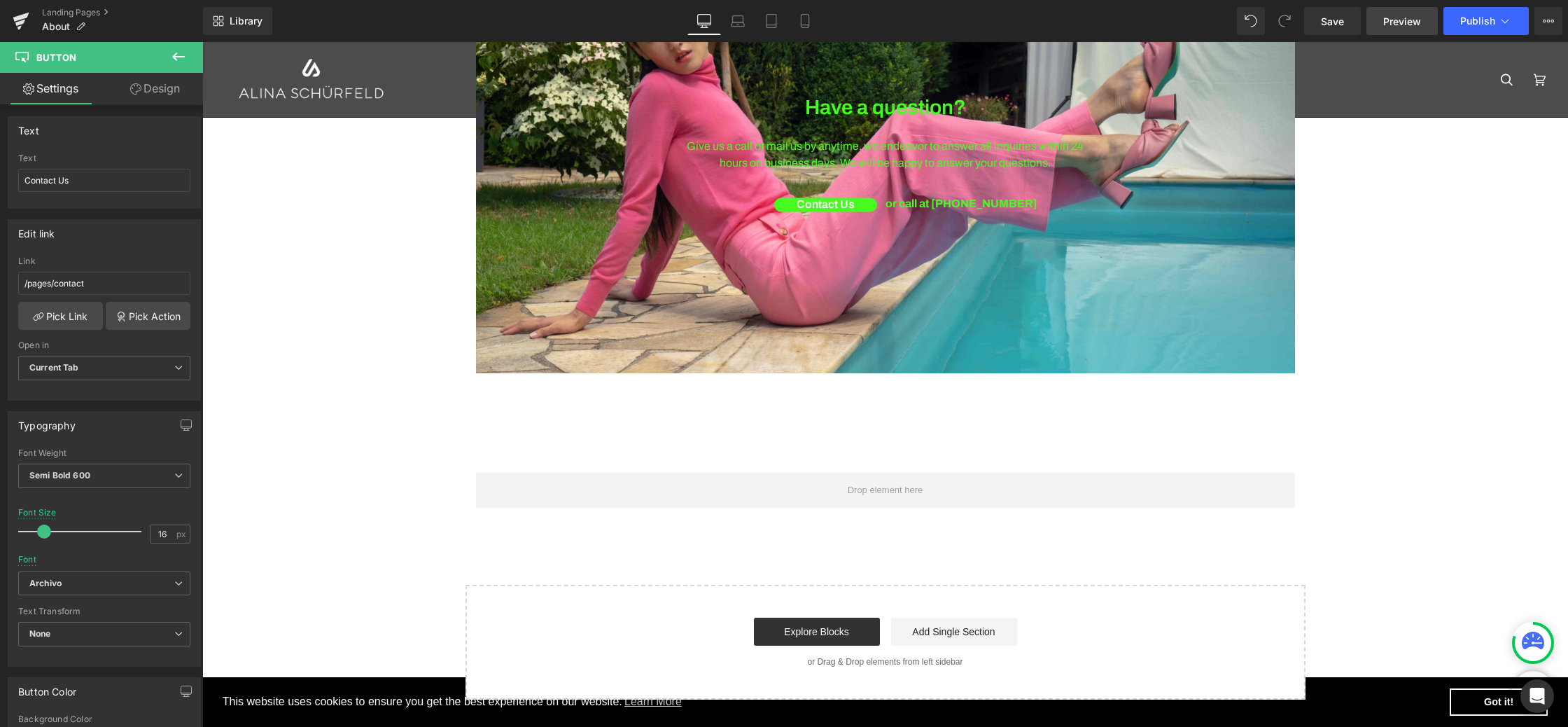
drag, startPoint x: 1324, startPoint y: 23, endPoint x: 1391, endPoint y: 33, distance: 67.7
click at [1324, 23] on span "Save" at bounding box center [1332, 22] width 23 height 14
click at [1402, 19] on span "Preview" at bounding box center [1402, 22] width 38 height 14
click at [1325, 23] on span "Save" at bounding box center [1332, 22] width 23 height 14
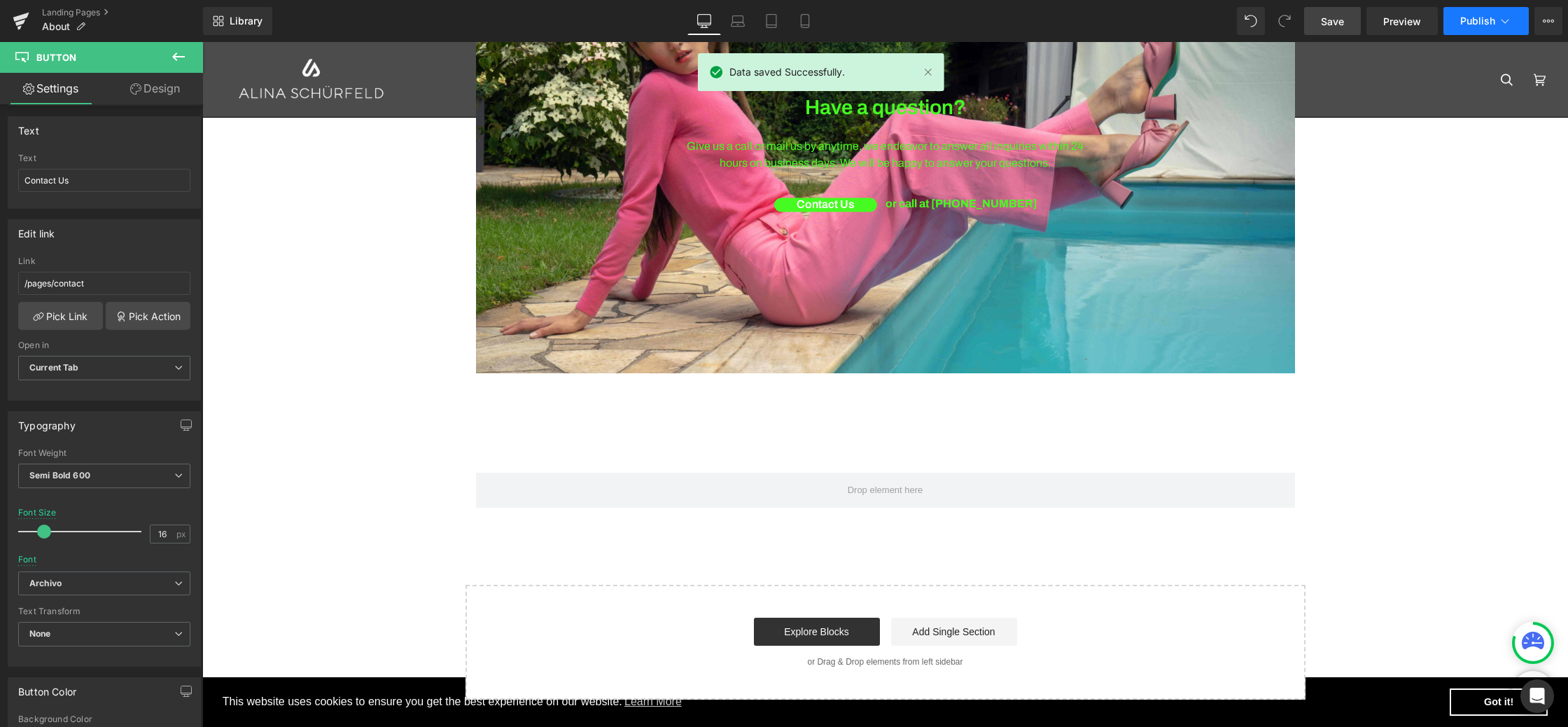
click at [1483, 24] on span "Publish" at bounding box center [1477, 21] width 35 height 11
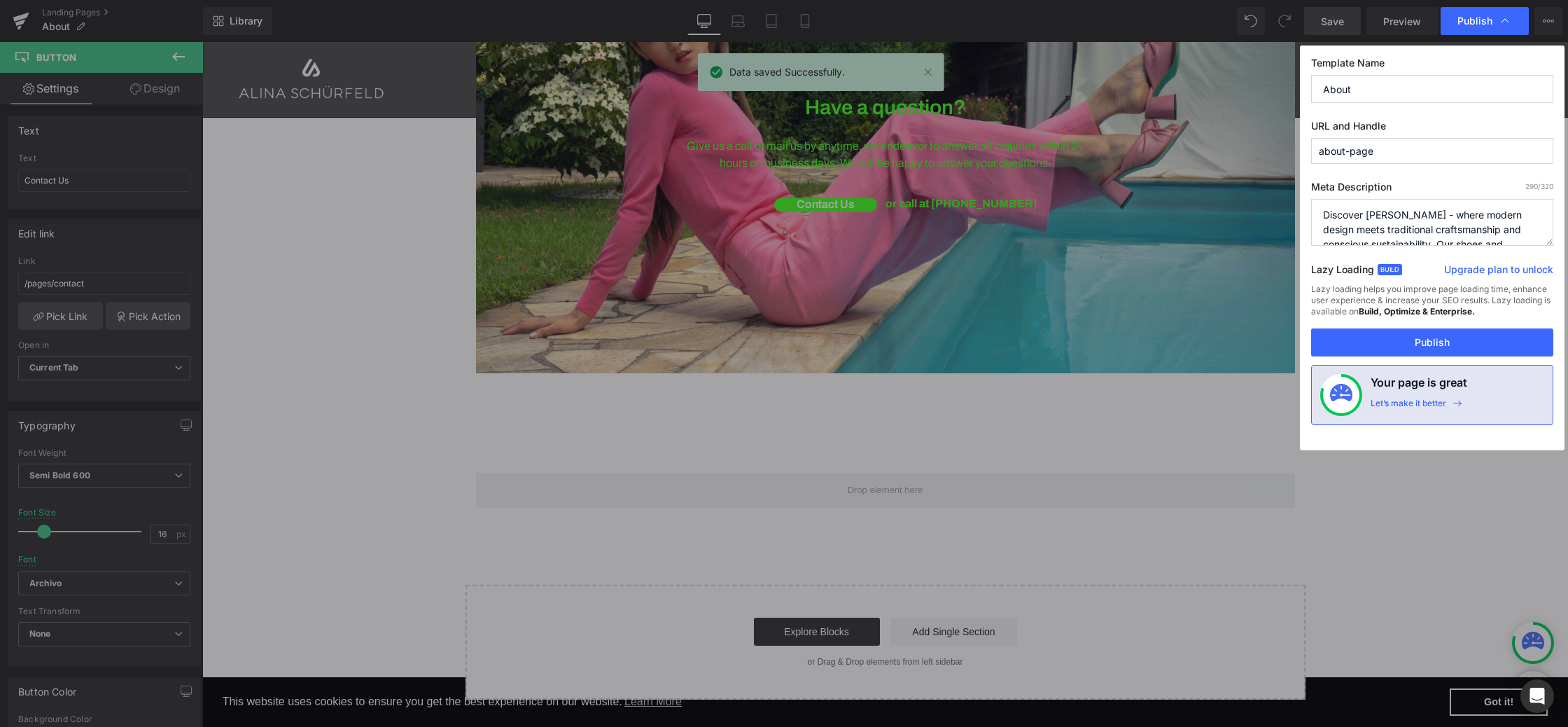
click at [1483, 24] on span "Publish" at bounding box center [1474, 21] width 35 height 13
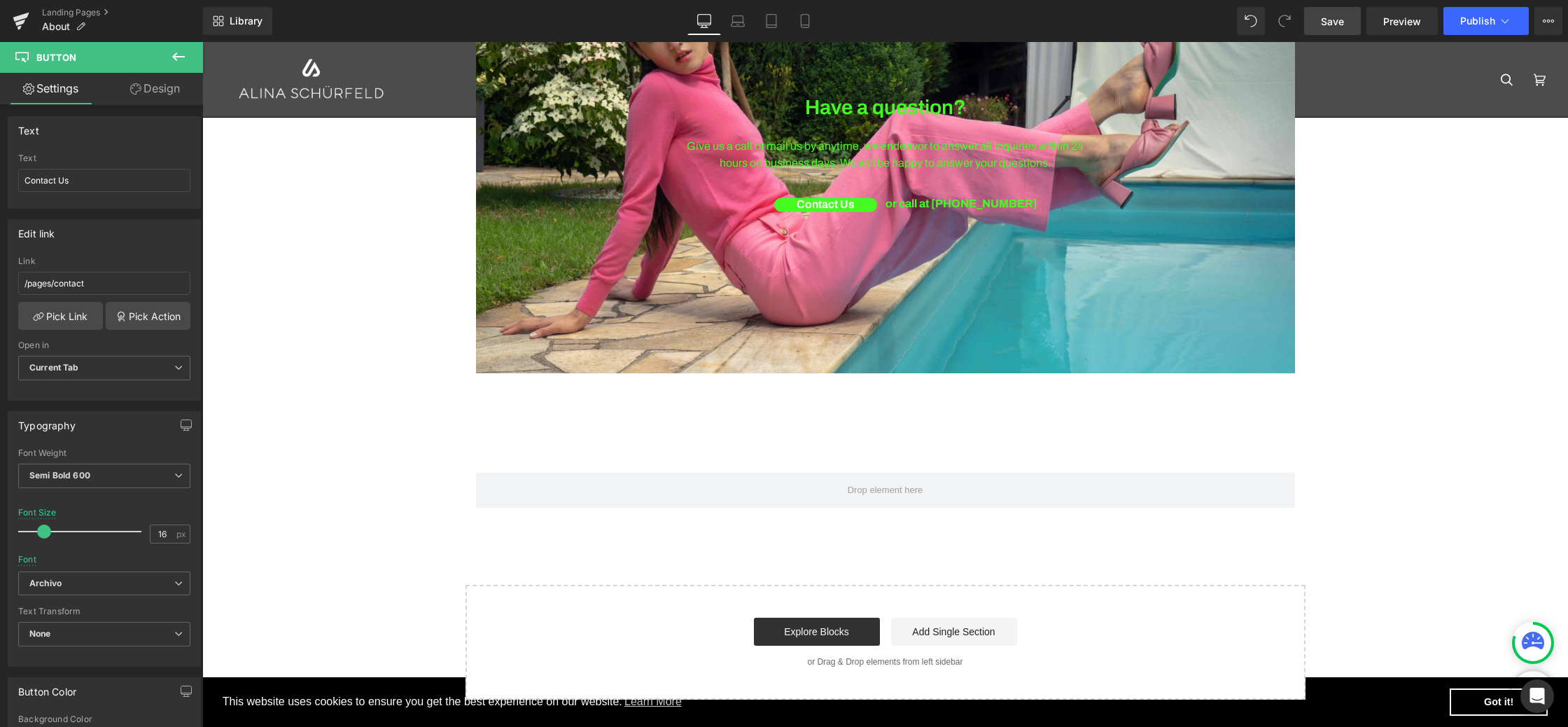
click at [1316, 24] on link "Save" at bounding box center [1331, 21] width 57 height 28
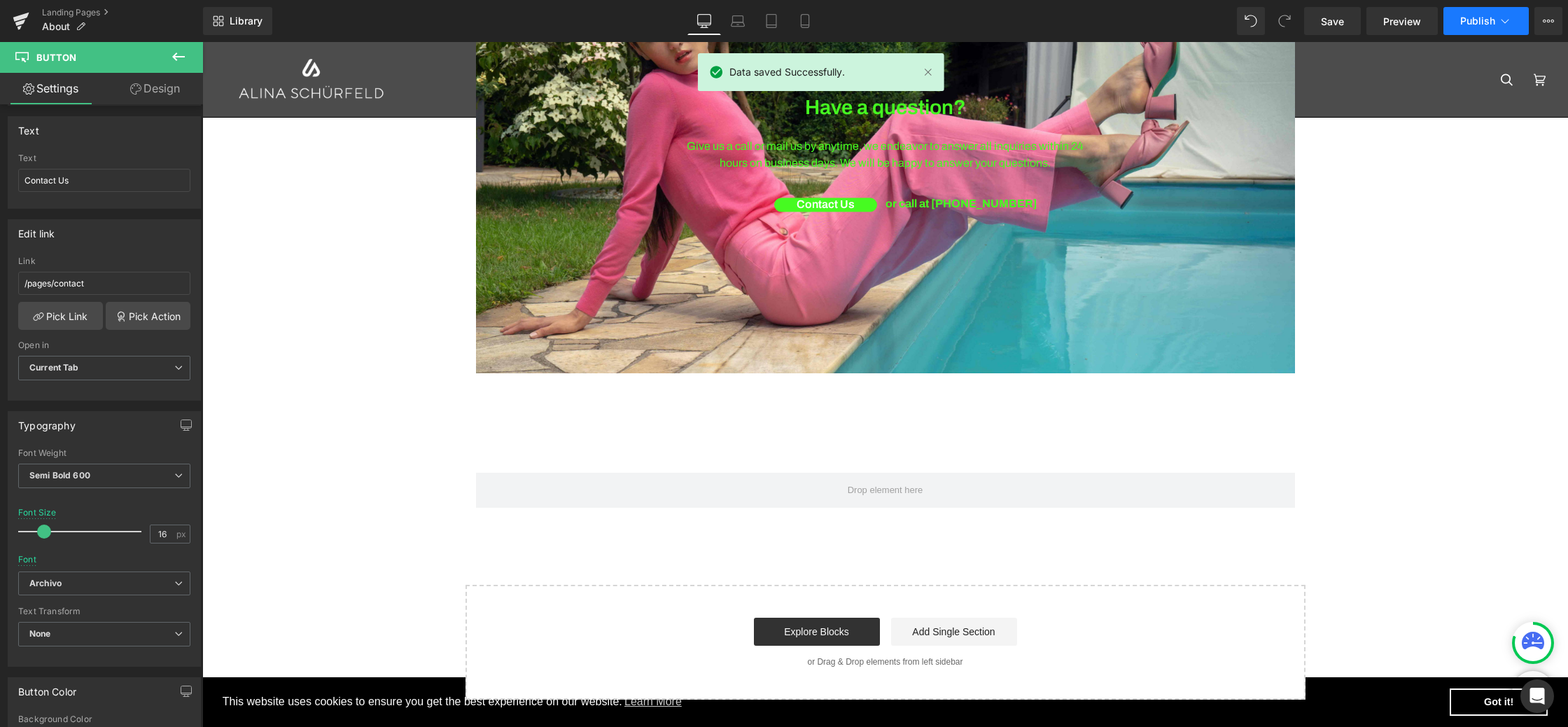
click at [1472, 22] on span "Publish" at bounding box center [1477, 21] width 35 height 11
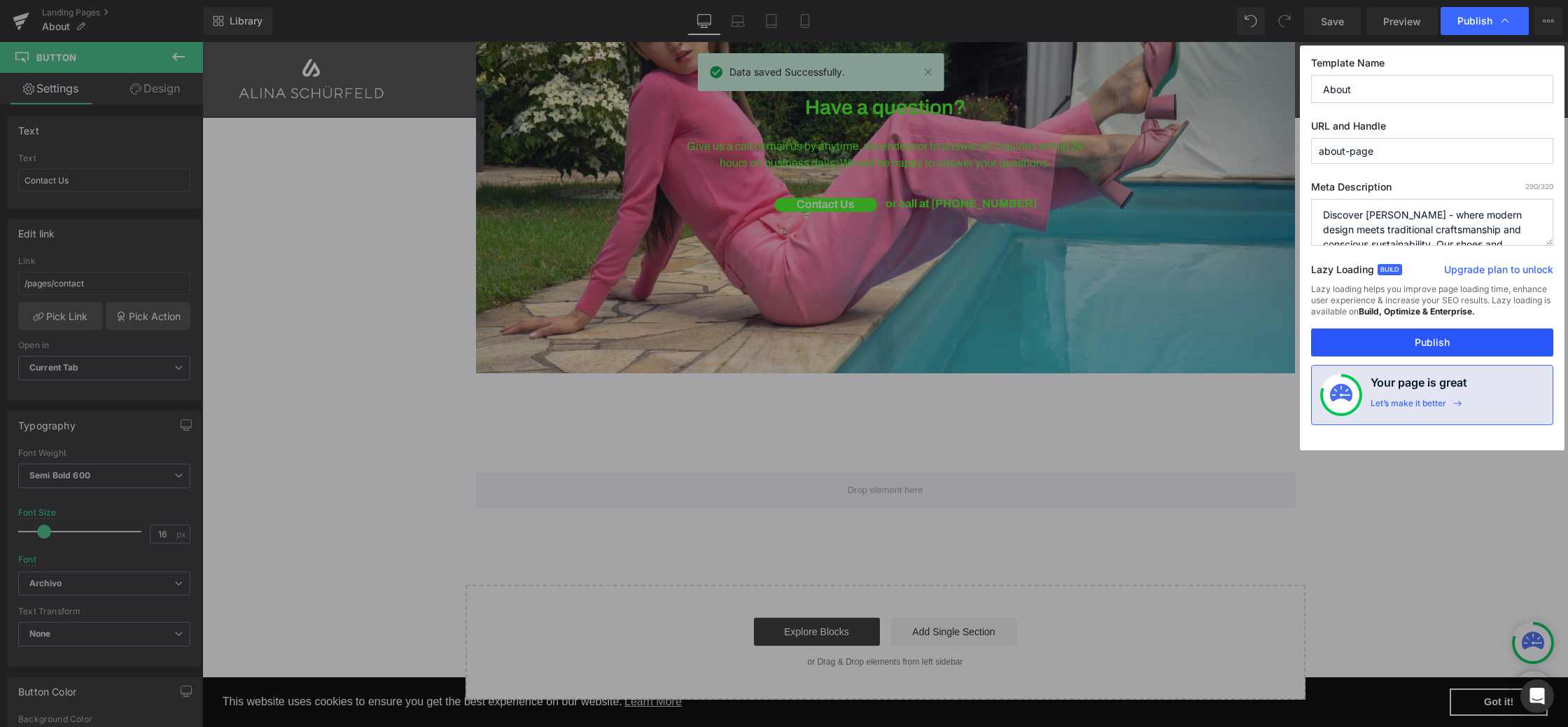
click at [1406, 334] on button "Publish" at bounding box center [1432, 342] width 242 height 28
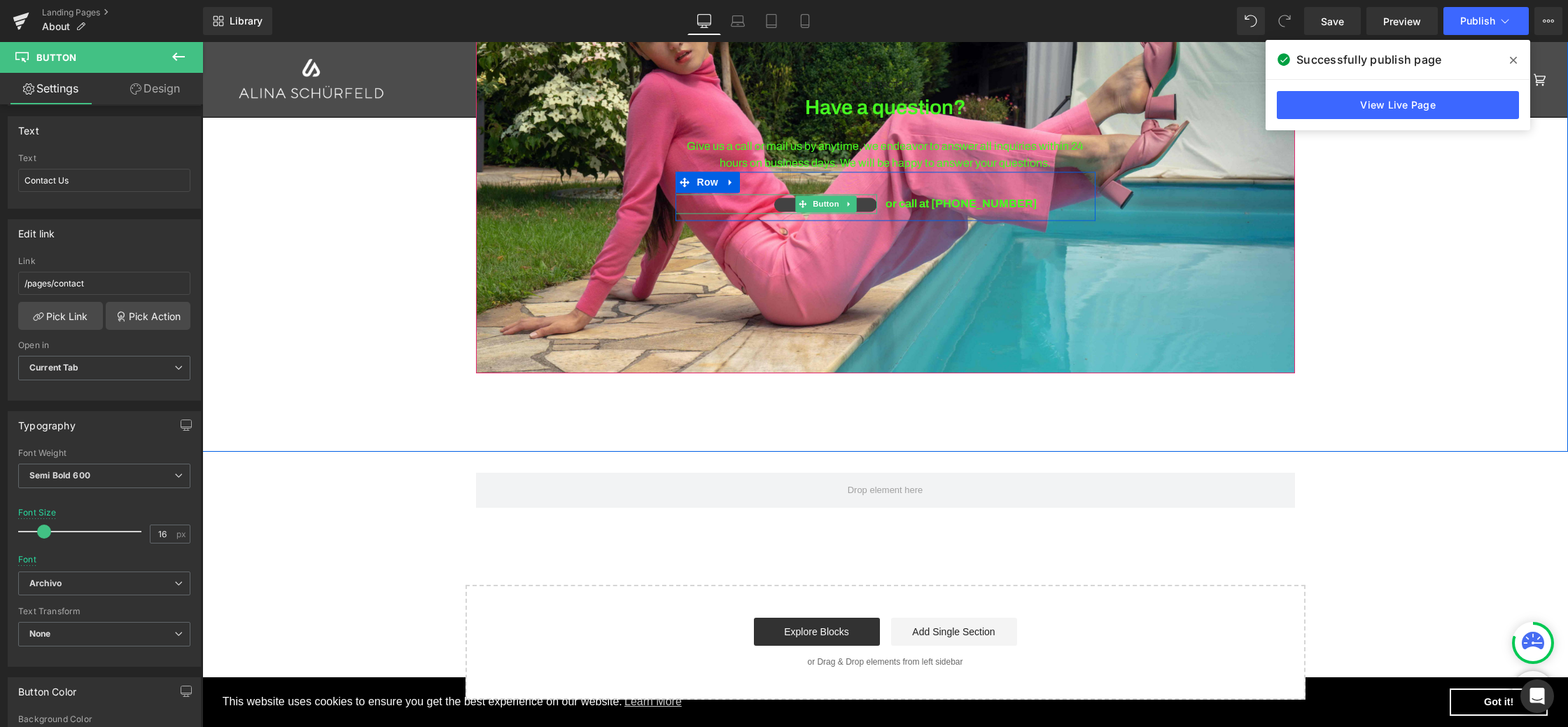
click at [791, 207] on link "Contact Us" at bounding box center [825, 205] width 103 height 14
click at [137, 283] on input "/pages/contact" at bounding box center [104, 284] width 172 height 23
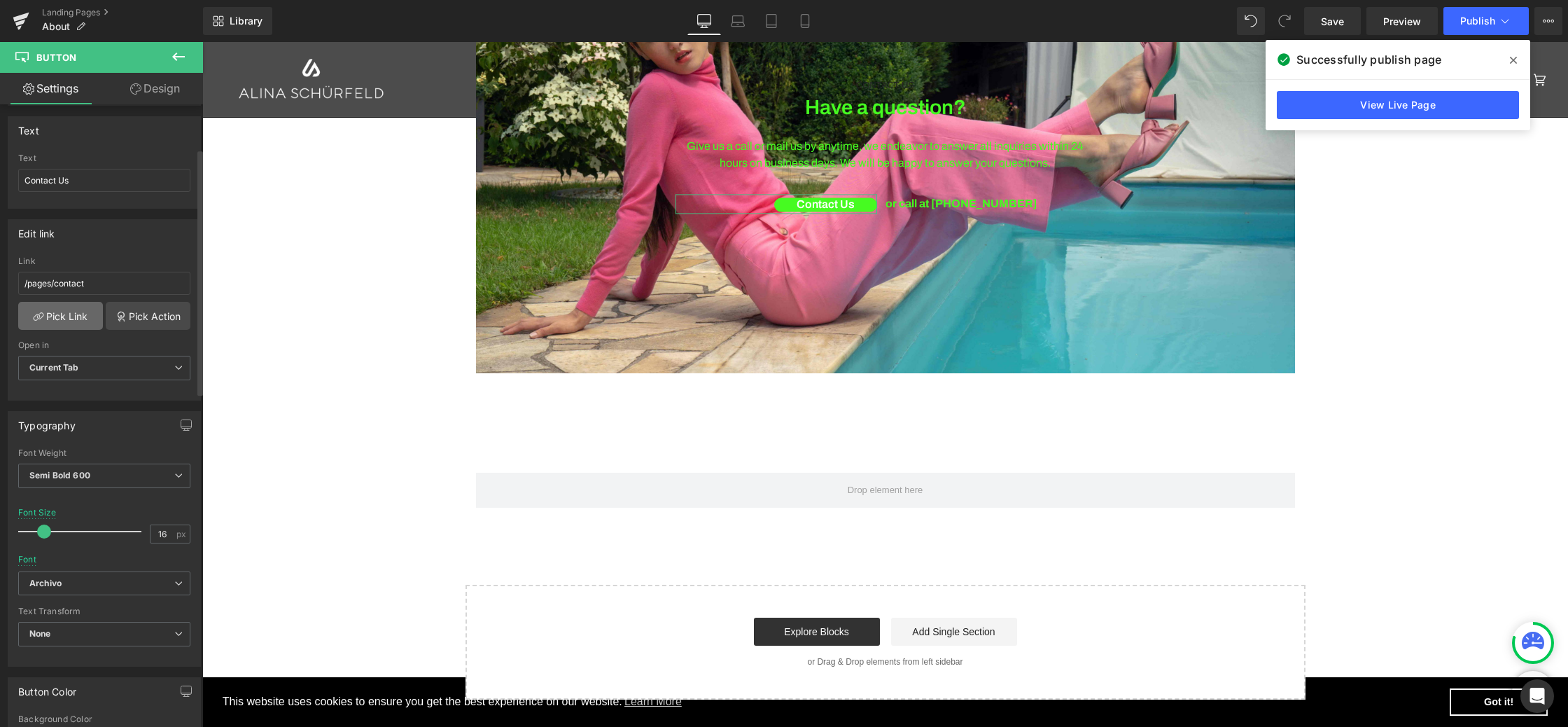
click at [64, 310] on link "Pick Link" at bounding box center [60, 315] width 85 height 28
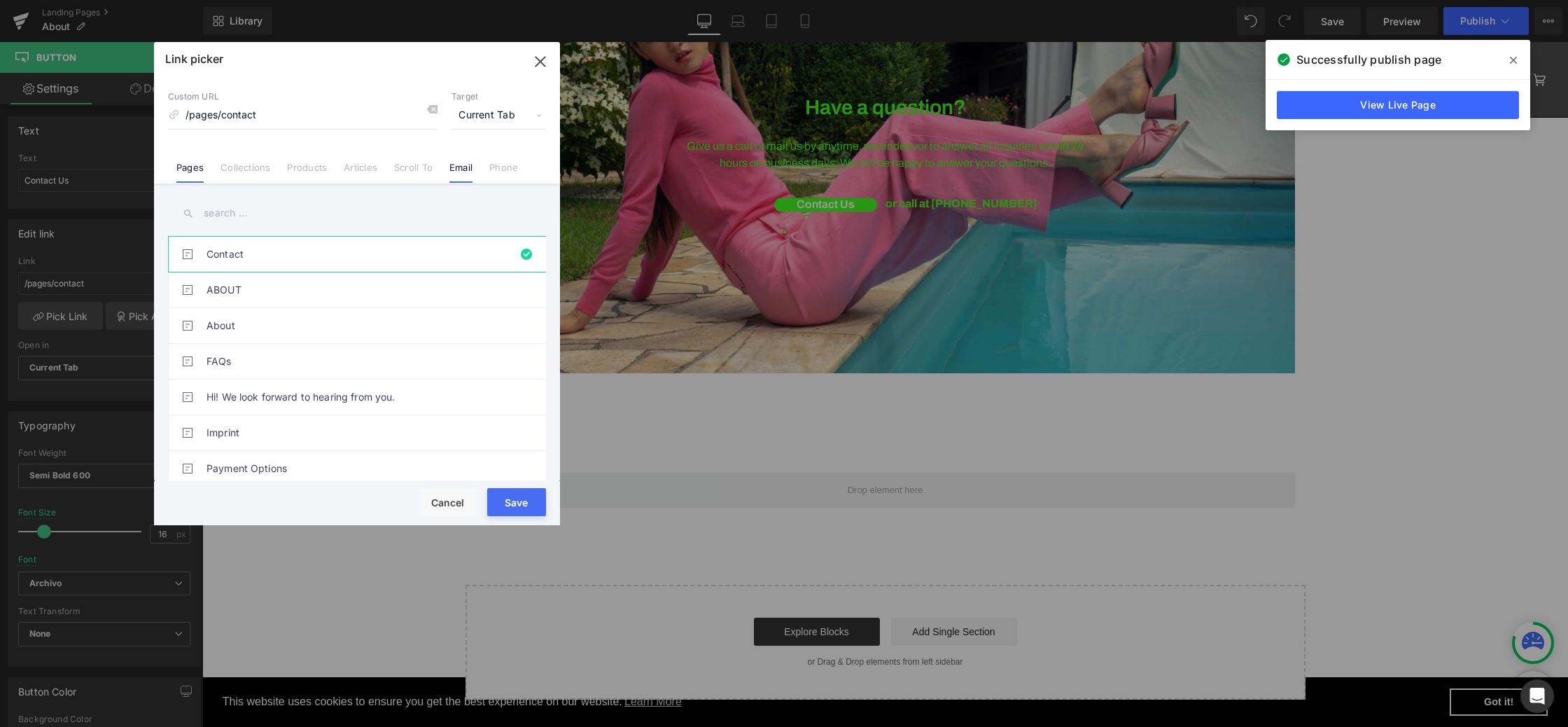
click at [457, 163] on link "Email" at bounding box center [461, 172] width 23 height 21
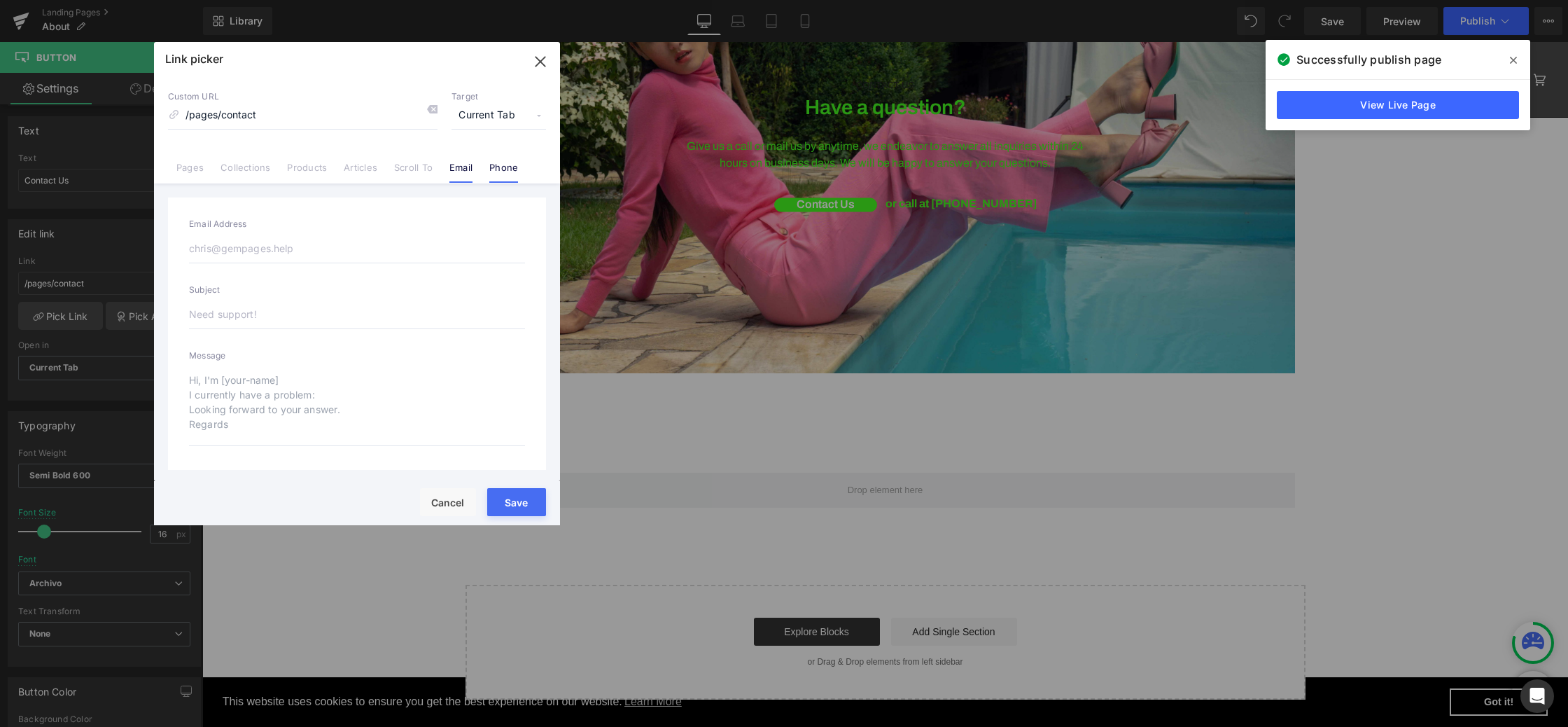
click at [515, 168] on link "Phone" at bounding box center [504, 172] width 29 height 21
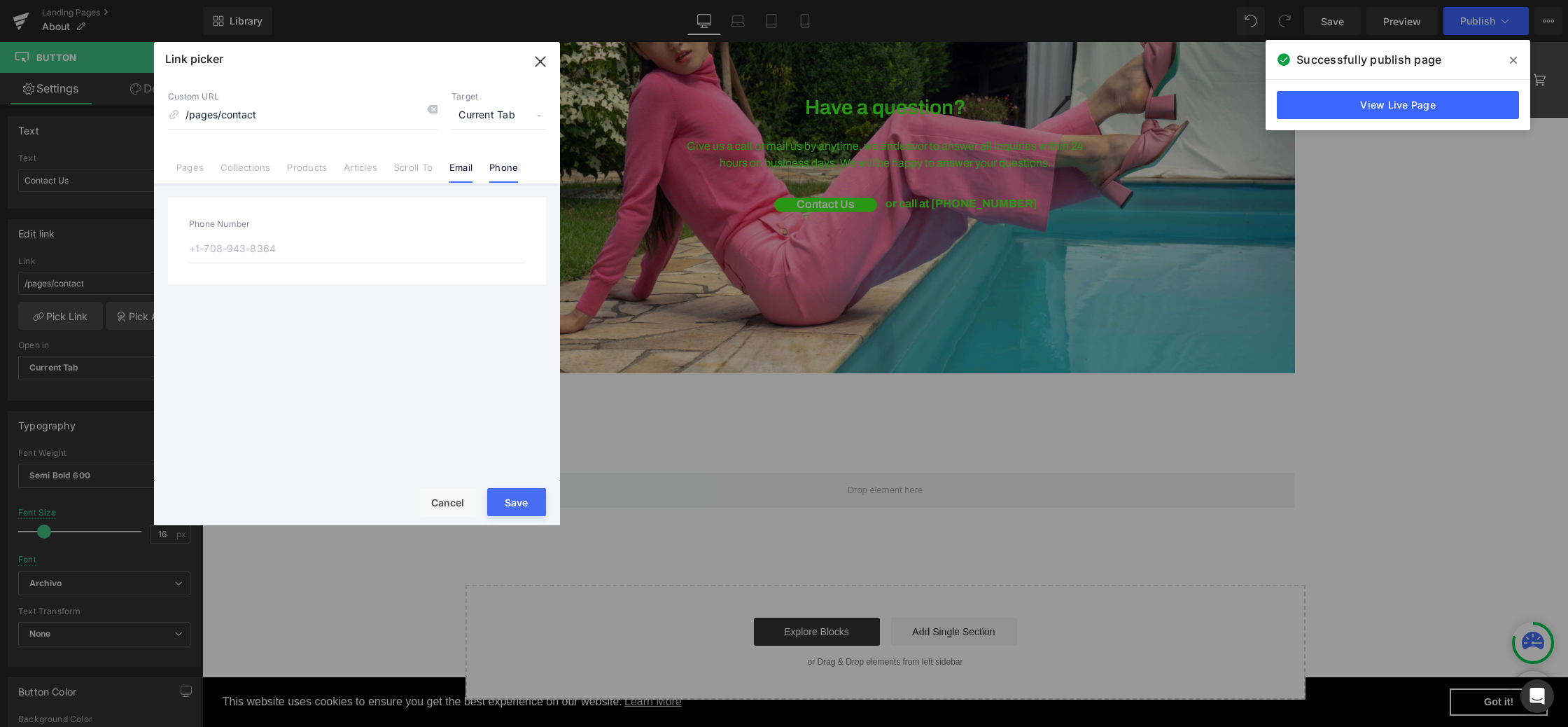
click at [462, 167] on link "Email" at bounding box center [461, 172] width 23 height 21
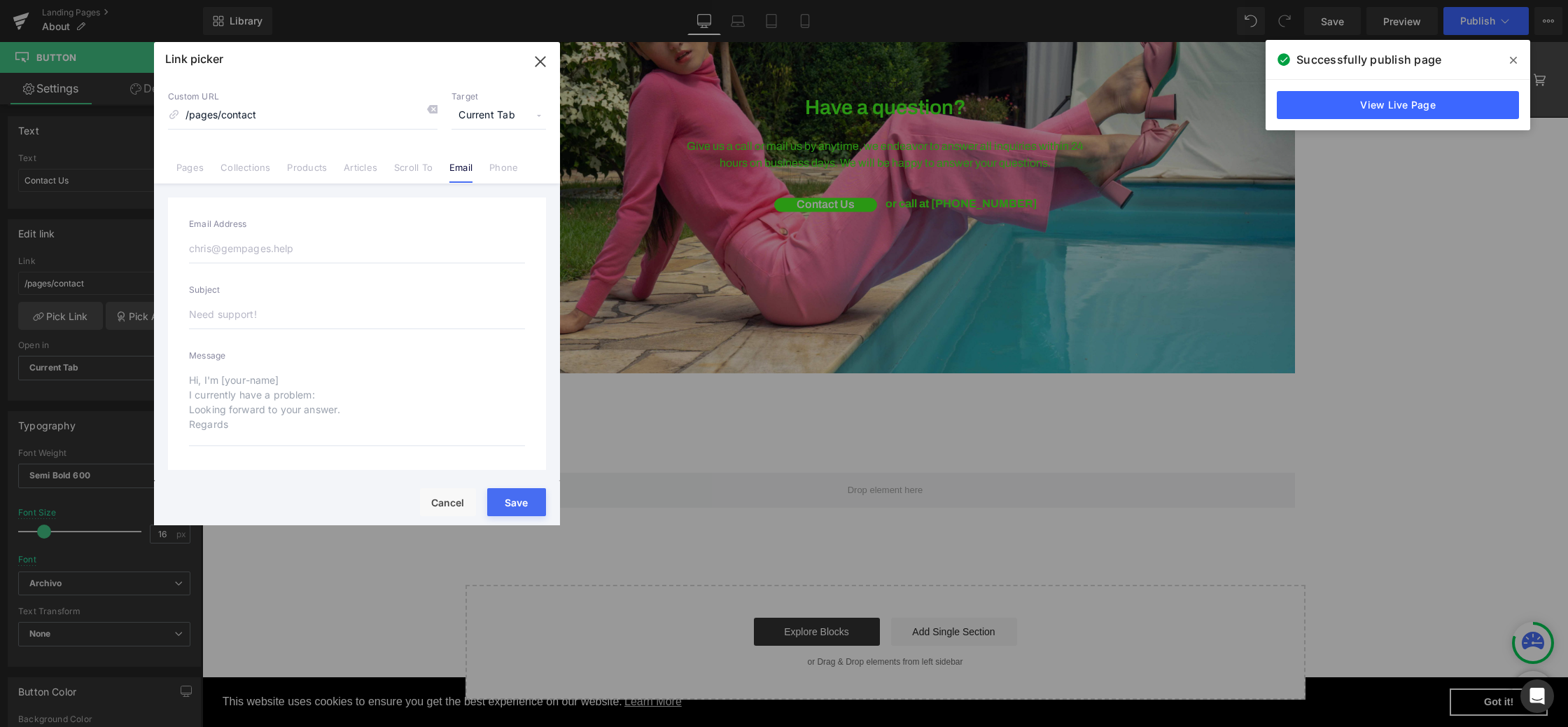
click at [253, 234] on input "email" at bounding box center [357, 248] width 336 height 30
type input "info@alinaschuerfeld.com"
type input "mailto:info@alinaschuerfeld.com"
click at [508, 505] on button "Save" at bounding box center [516, 501] width 59 height 28
type input "mailto:info@alinaschuerfeld.com"
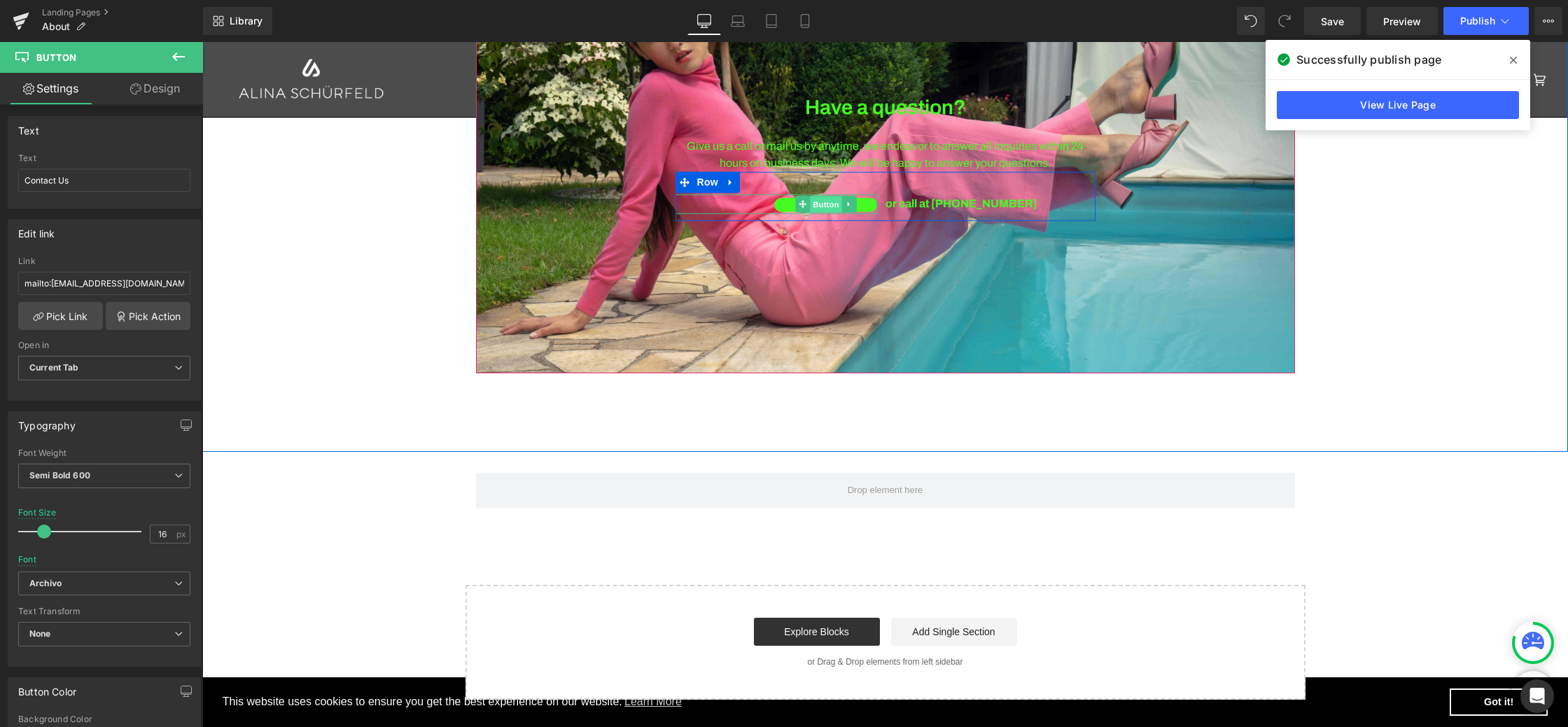
click at [839, 204] on span "Button" at bounding box center [826, 204] width 32 height 17
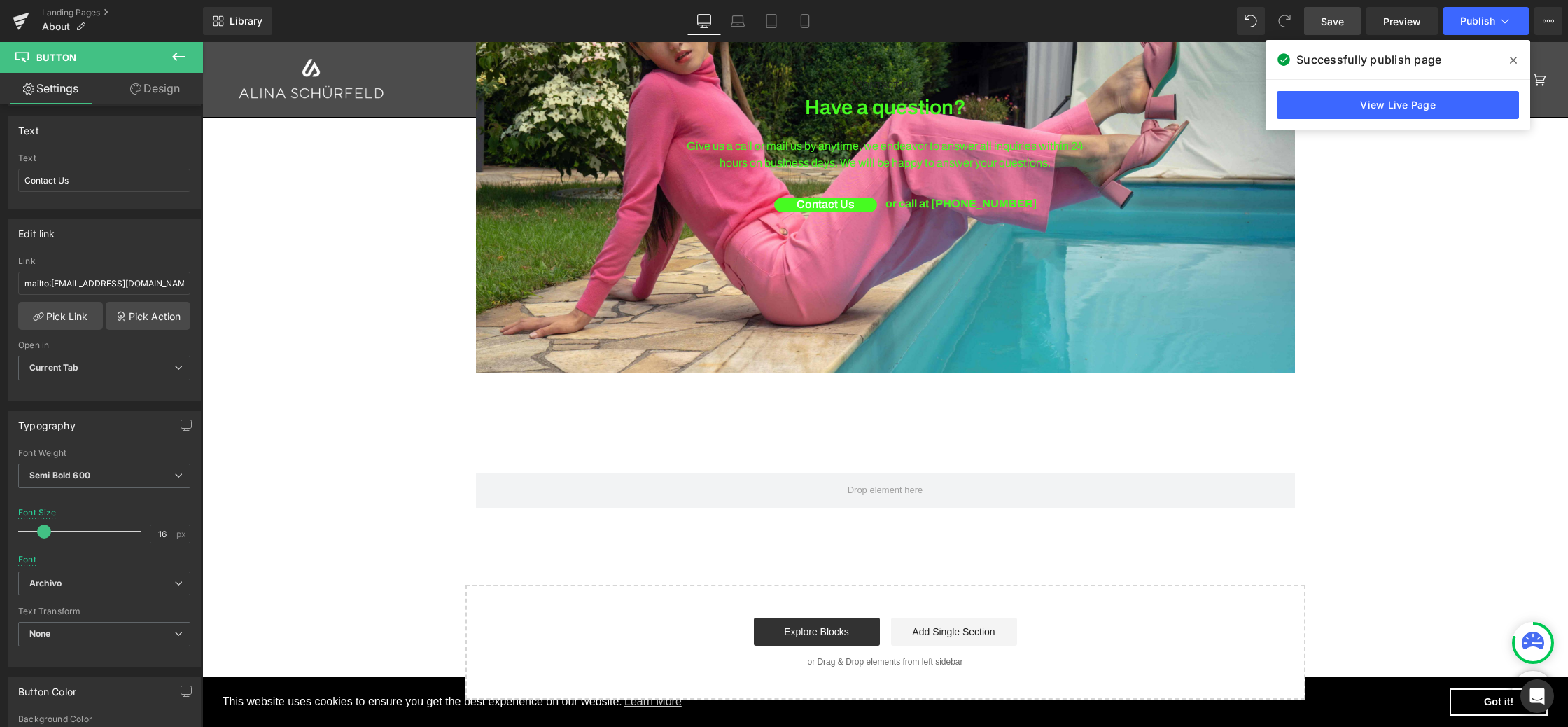
click at [1328, 17] on span "Save" at bounding box center [1332, 22] width 23 height 14
click at [1483, 20] on span "Publish" at bounding box center [1477, 21] width 35 height 11
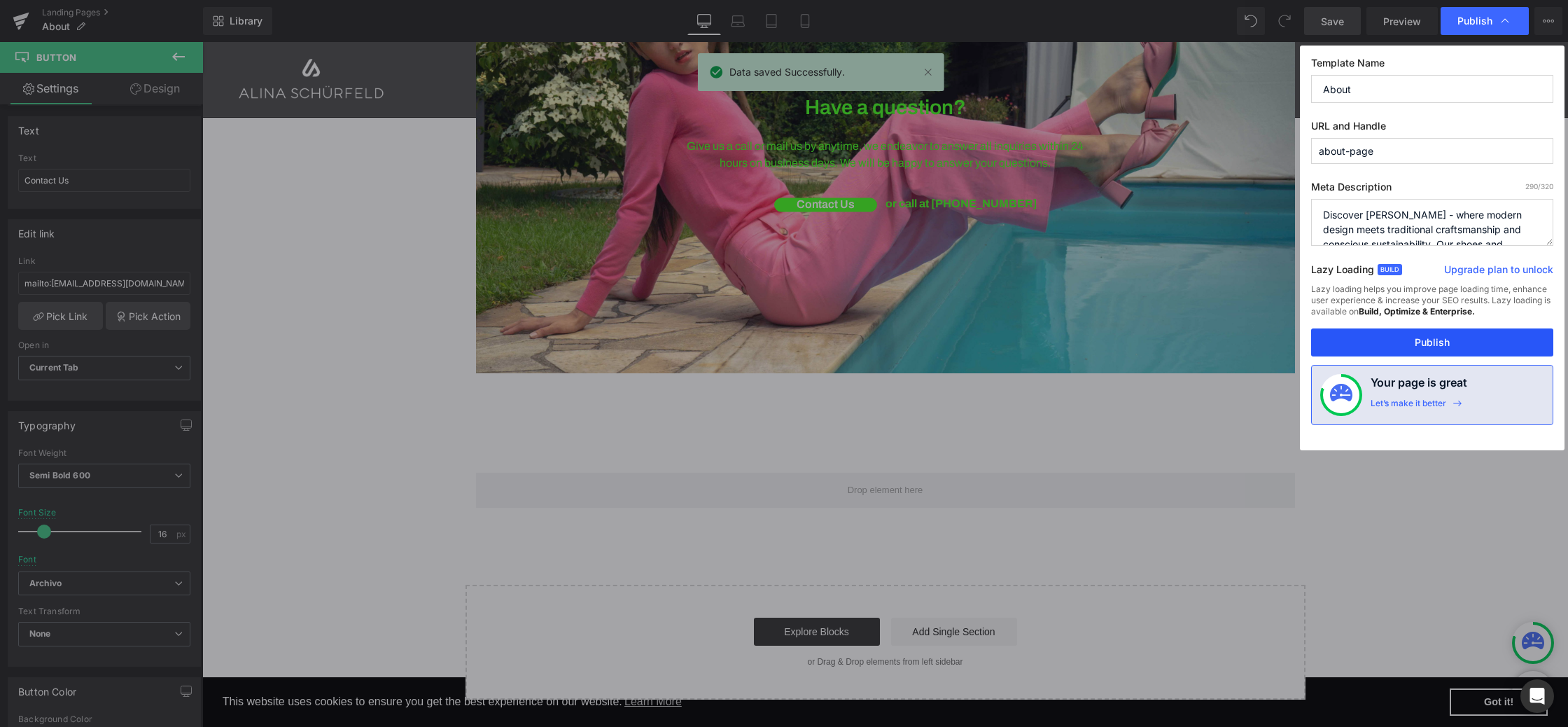
click at [1409, 335] on button "Publish" at bounding box center [1432, 342] width 242 height 28
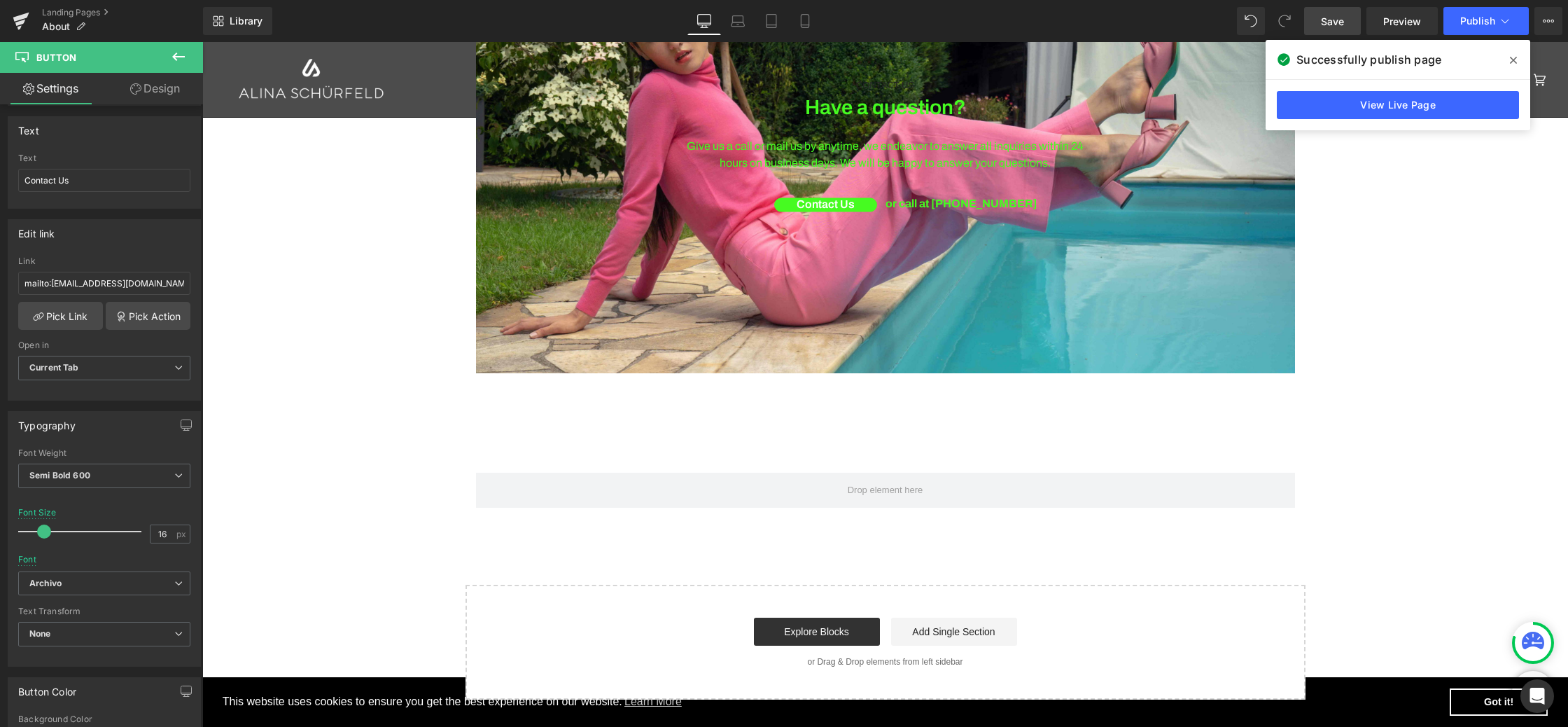
click at [1347, 20] on link "Save" at bounding box center [1331, 21] width 57 height 28
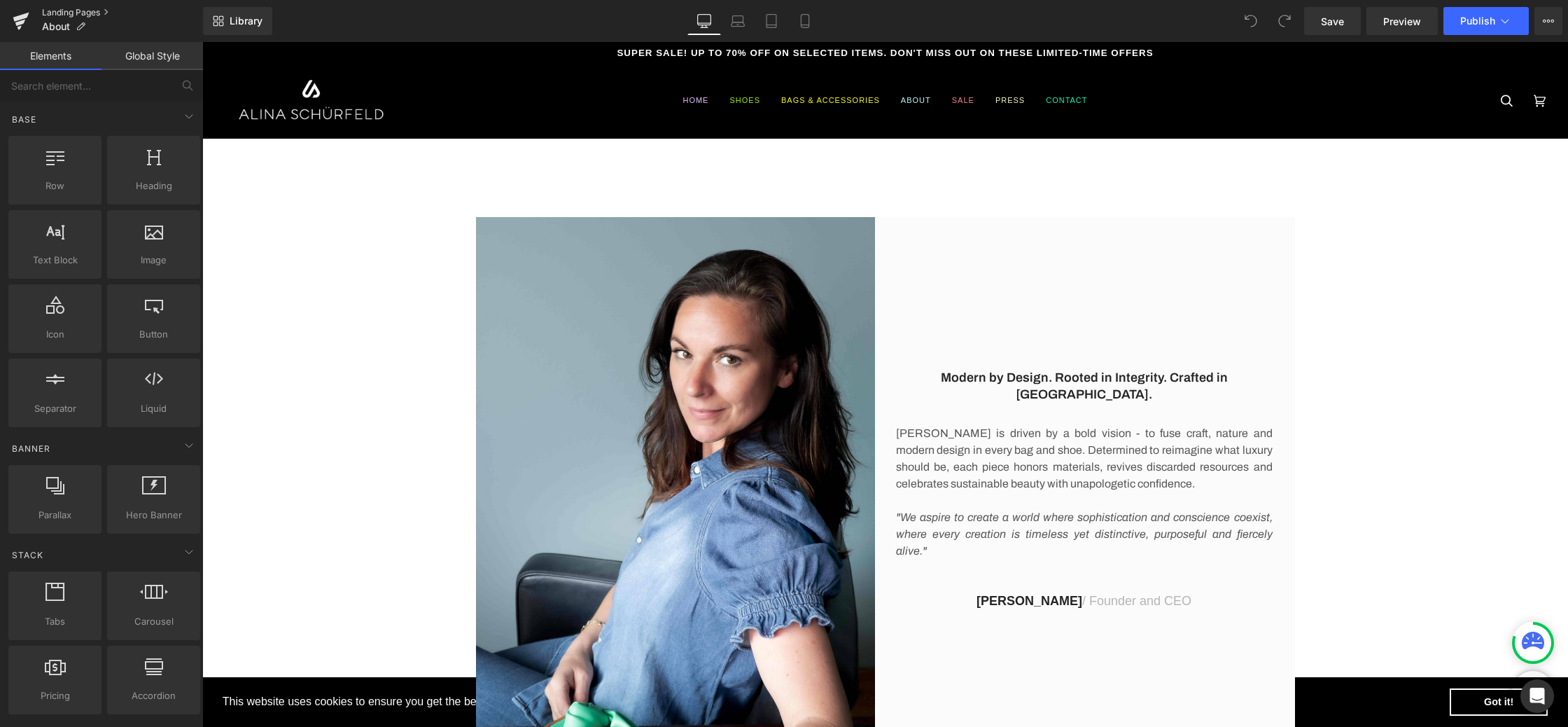
click at [106, 14] on link "Landing Pages" at bounding box center [123, 13] width 161 height 11
